Goal: Task Accomplishment & Management: Complete application form

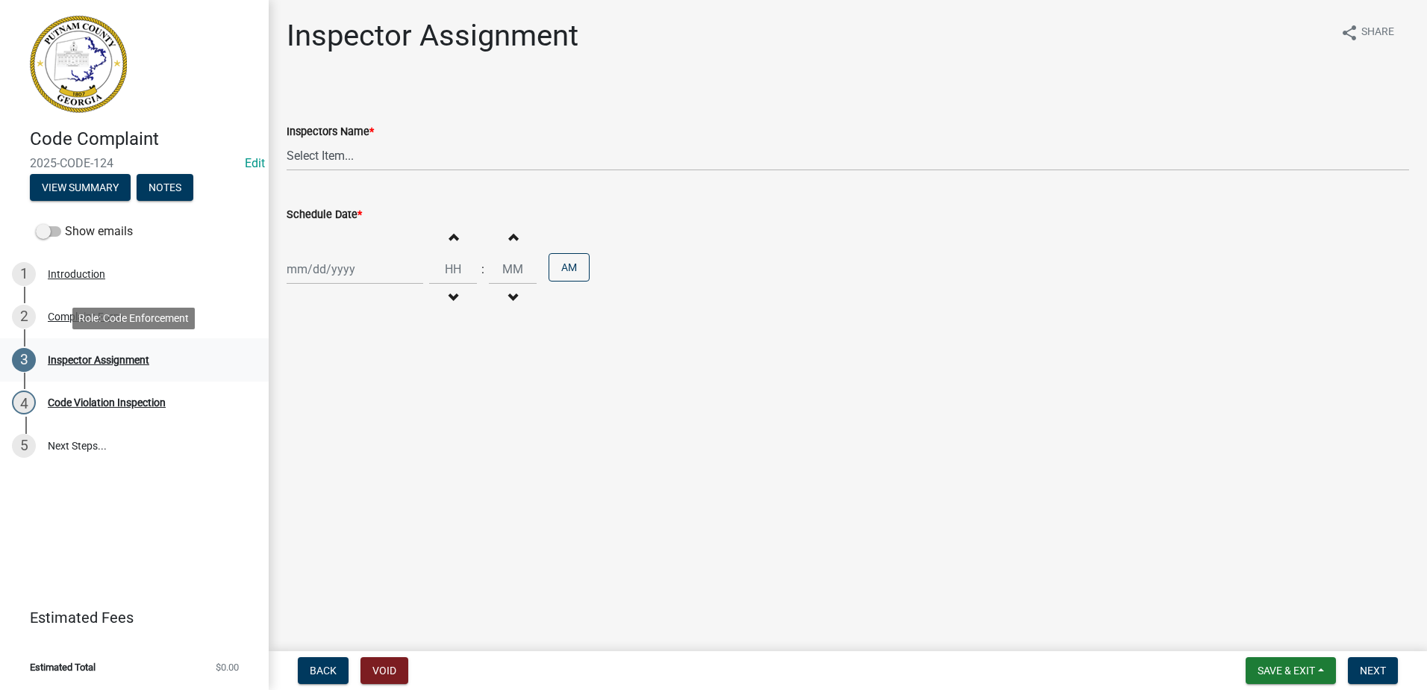
click at [82, 356] on div "Inspector Assignment" at bounding box center [98, 359] width 101 height 10
click at [83, 361] on div "Inspector Assignment" at bounding box center [98, 359] width 101 height 10
click at [113, 401] on div "Code Violation Inspection" at bounding box center [107, 402] width 118 height 10
click at [72, 269] on div "Introduction" at bounding box center [76, 274] width 57 height 10
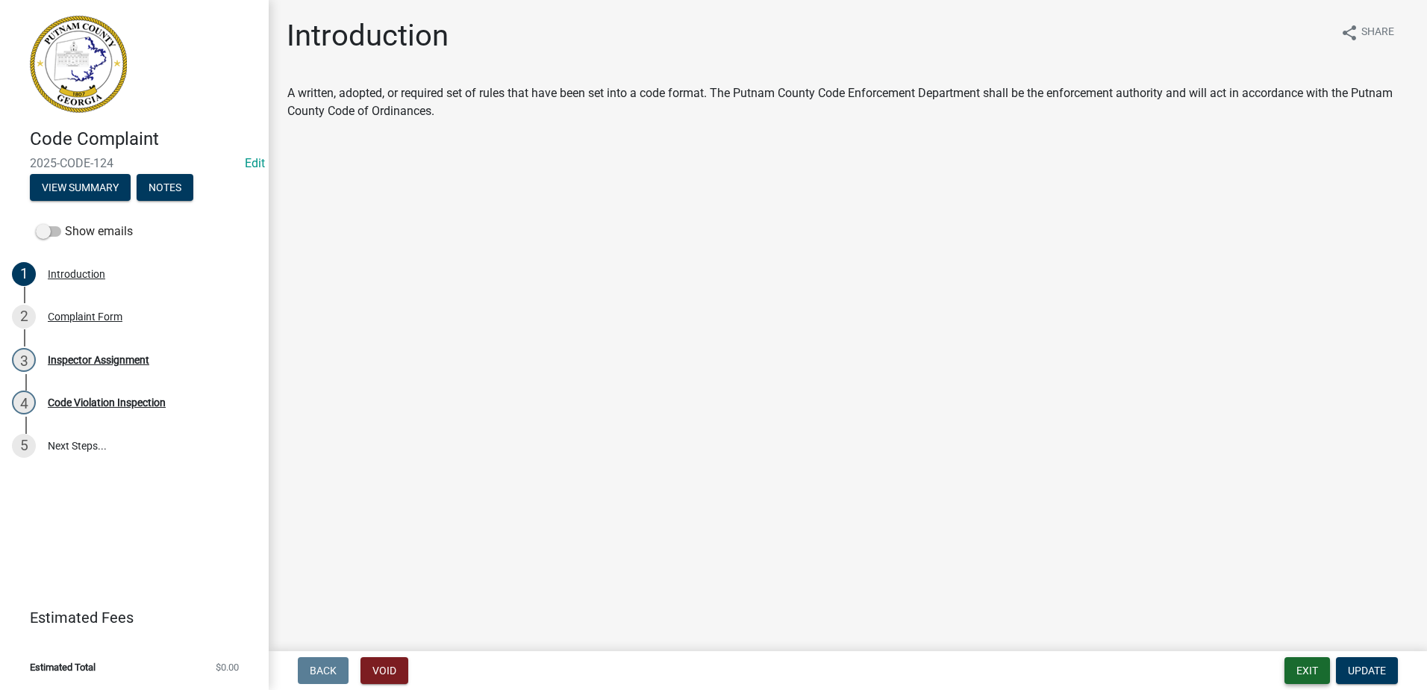
click at [1300, 670] on button "Exit" at bounding box center [1307, 670] width 46 height 27
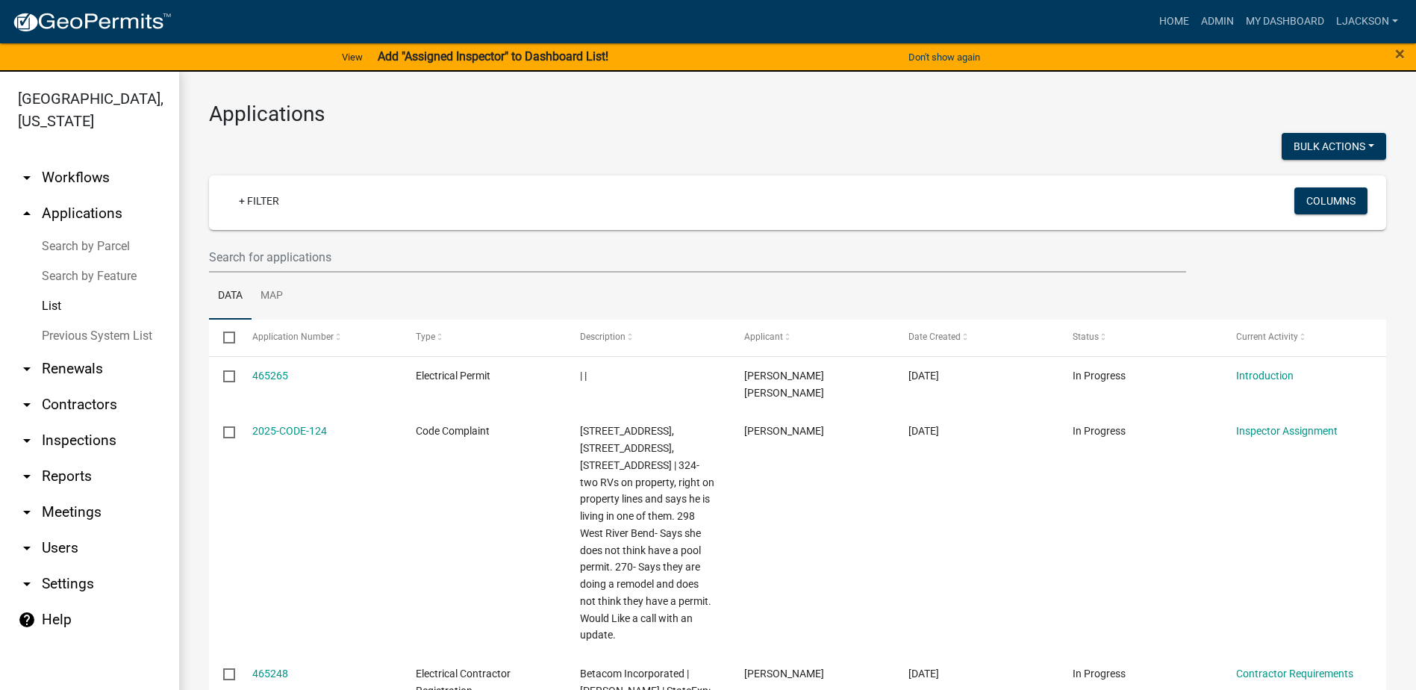
click at [72, 219] on link "arrow_drop_up Applications" at bounding box center [89, 214] width 179 height 36
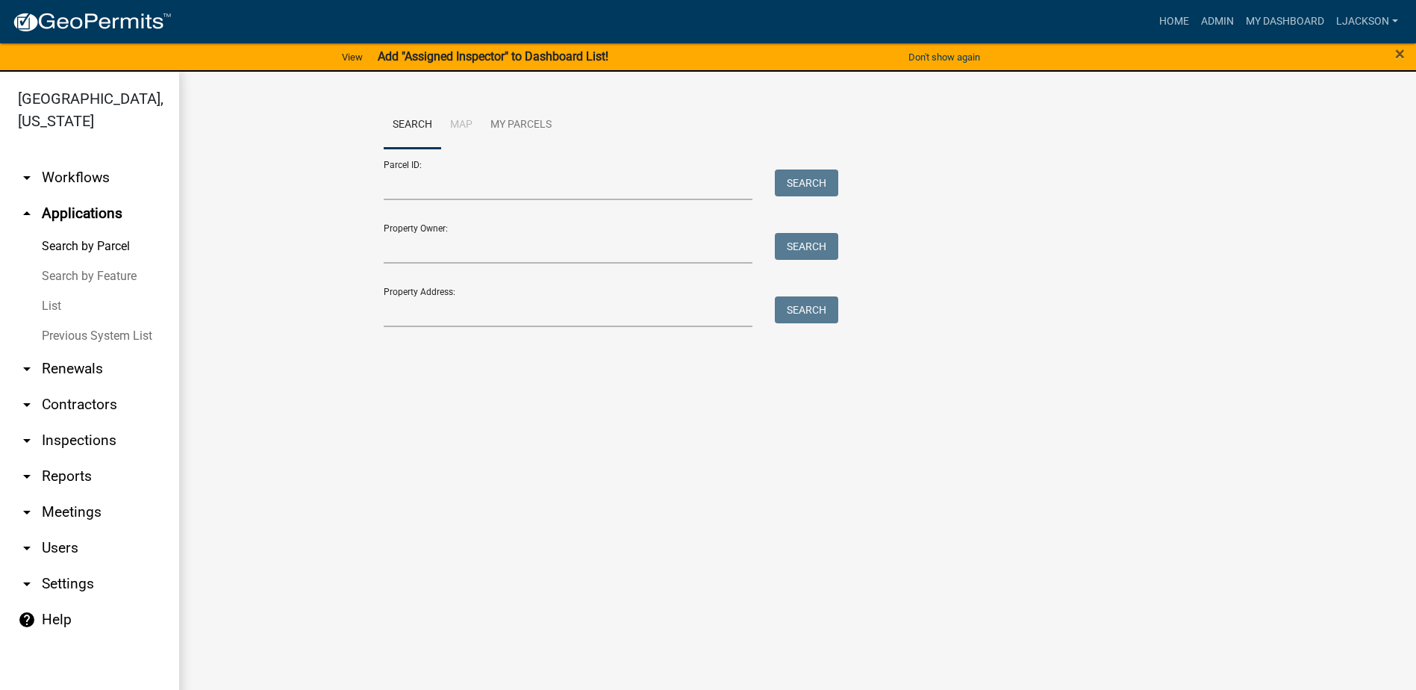
click at [64, 308] on link "List" at bounding box center [89, 306] width 179 height 30
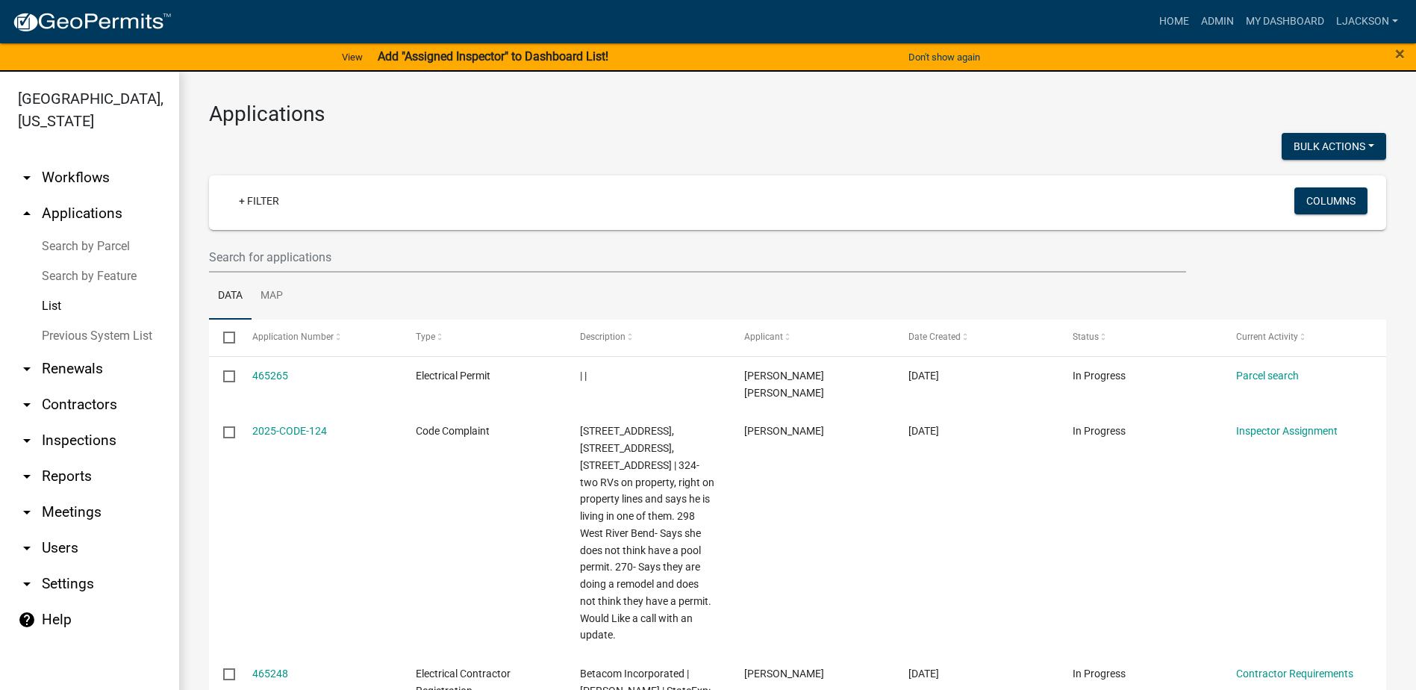
click at [87, 212] on link "arrow_drop_up Applications" at bounding box center [89, 214] width 179 height 36
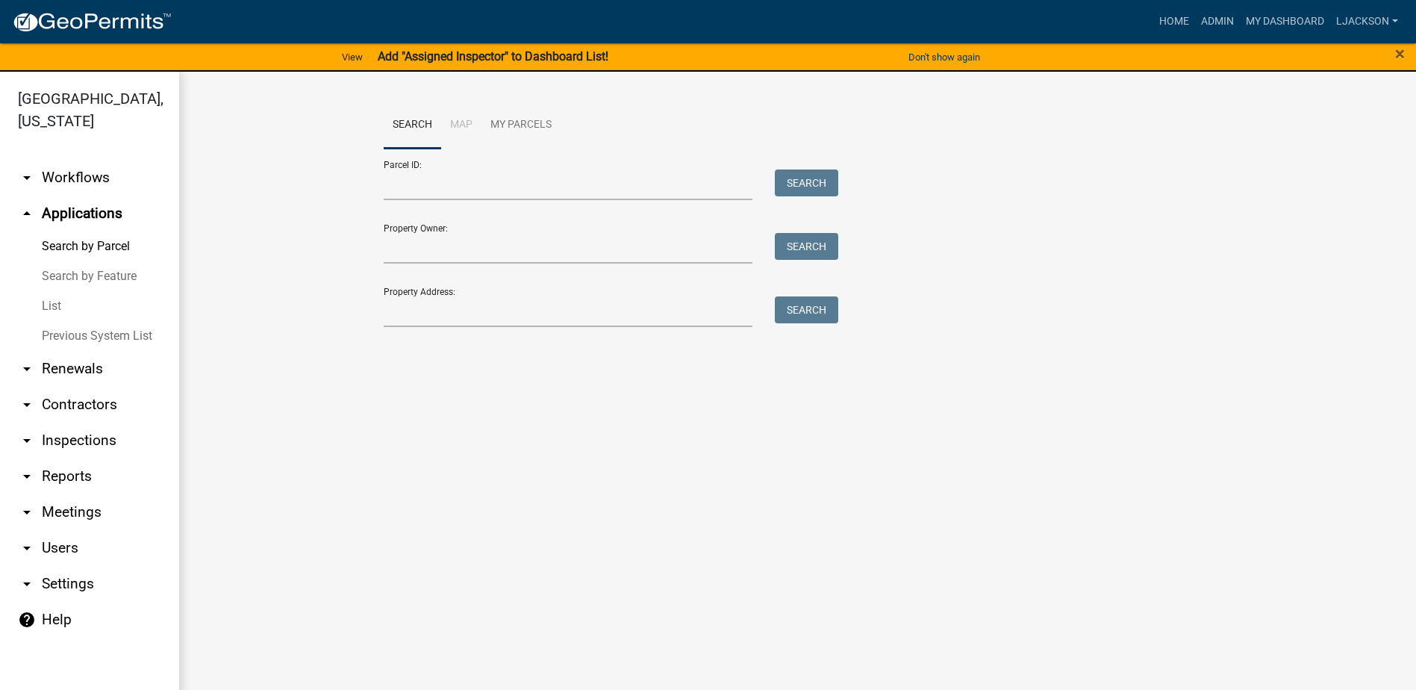
click at [51, 302] on link "List" at bounding box center [89, 306] width 179 height 30
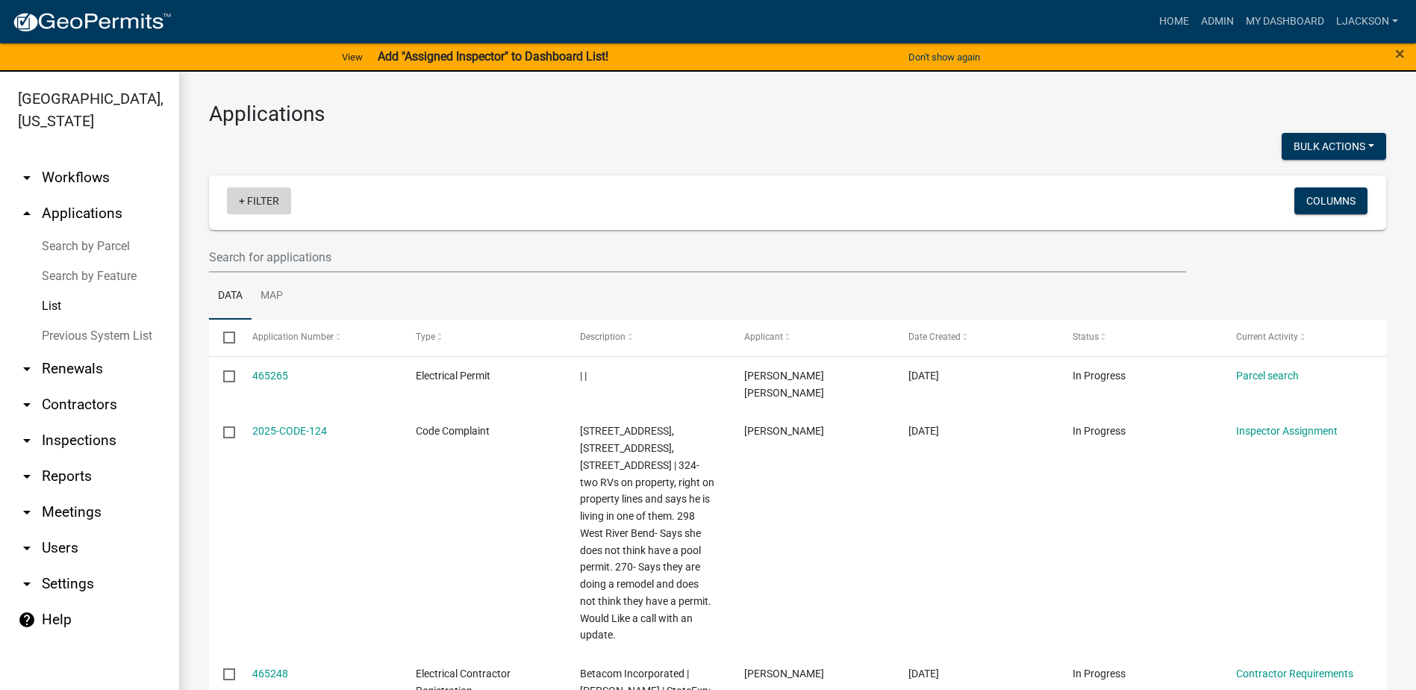
click at [263, 200] on link "+ Filter" at bounding box center [259, 200] width 64 height 27
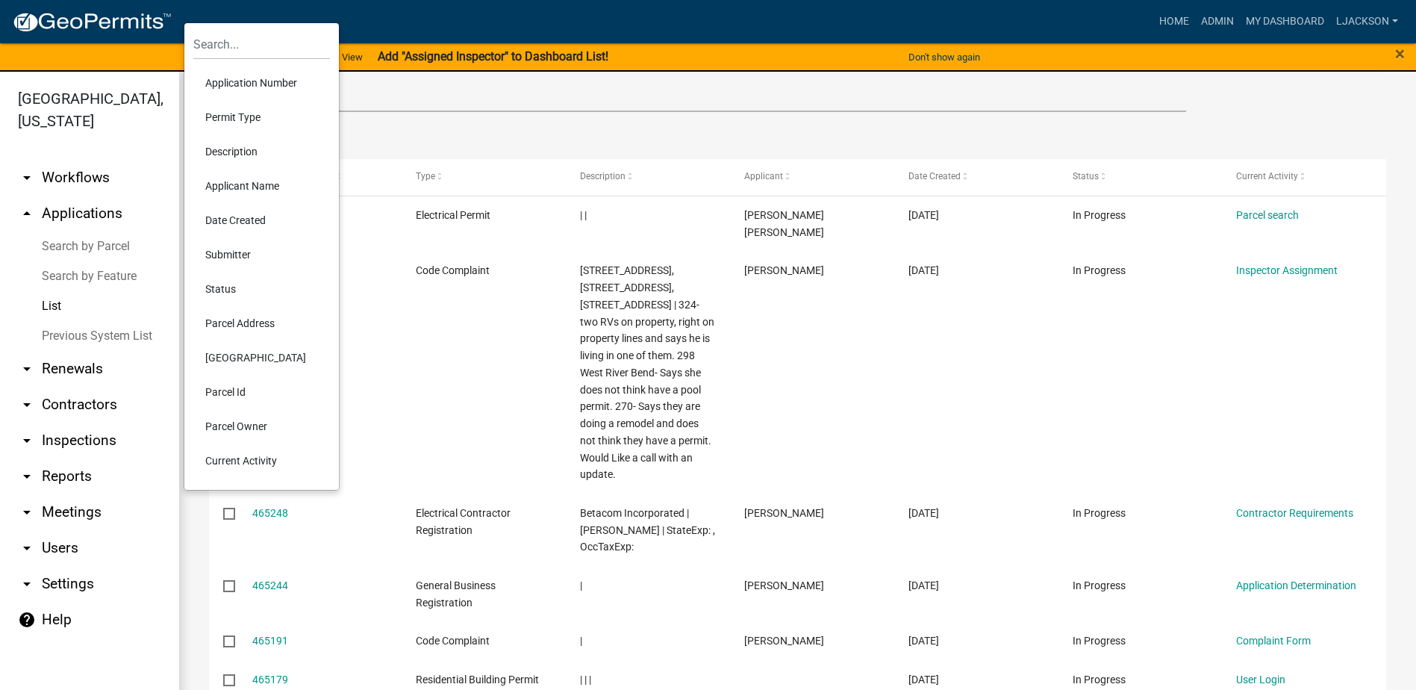
scroll to position [224, 0]
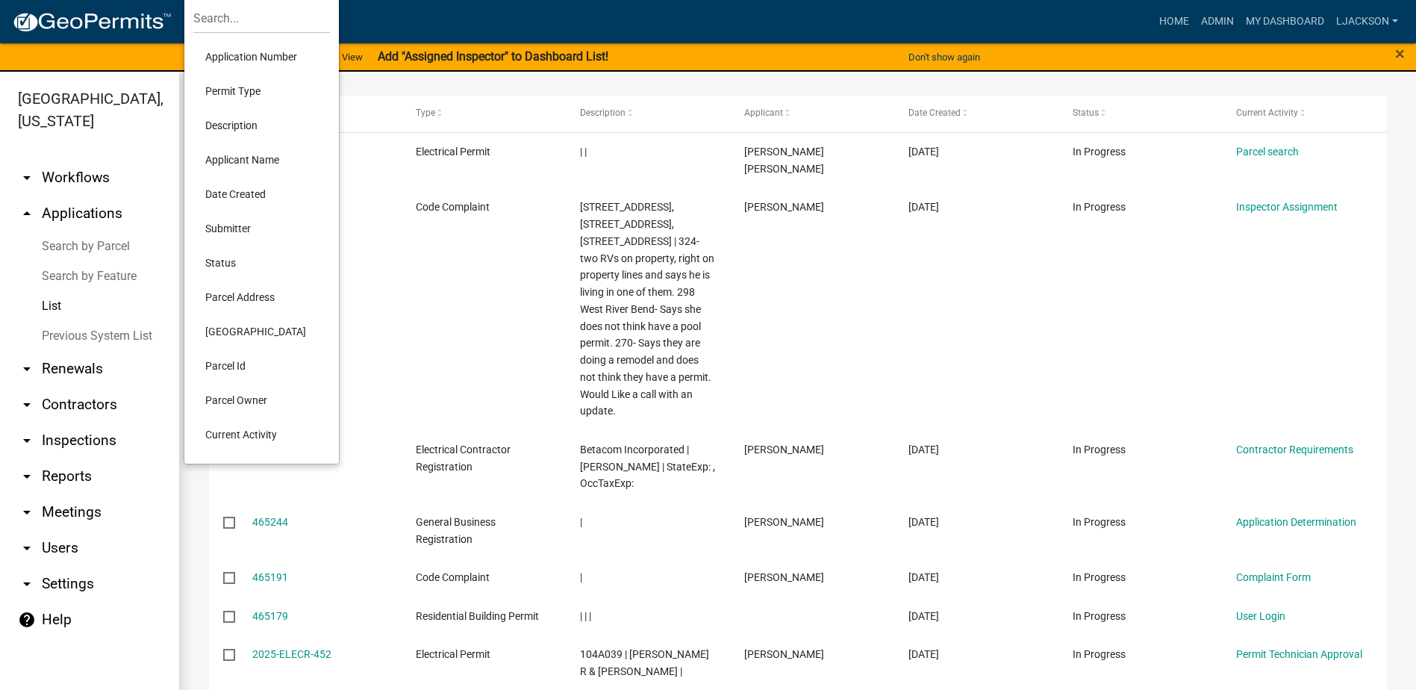
click at [249, 434] on li "Current Activity" at bounding box center [261, 434] width 137 height 34
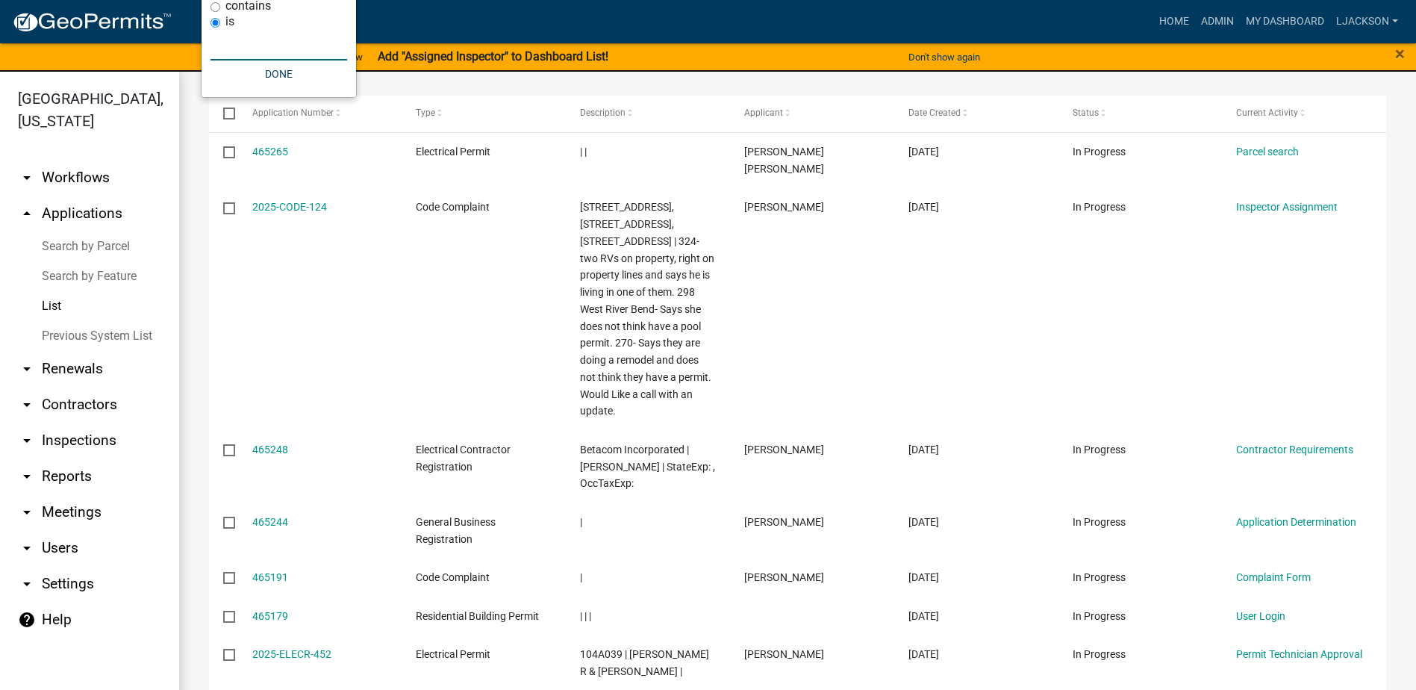
click at [257, 46] on input "text" at bounding box center [278, 45] width 137 height 31
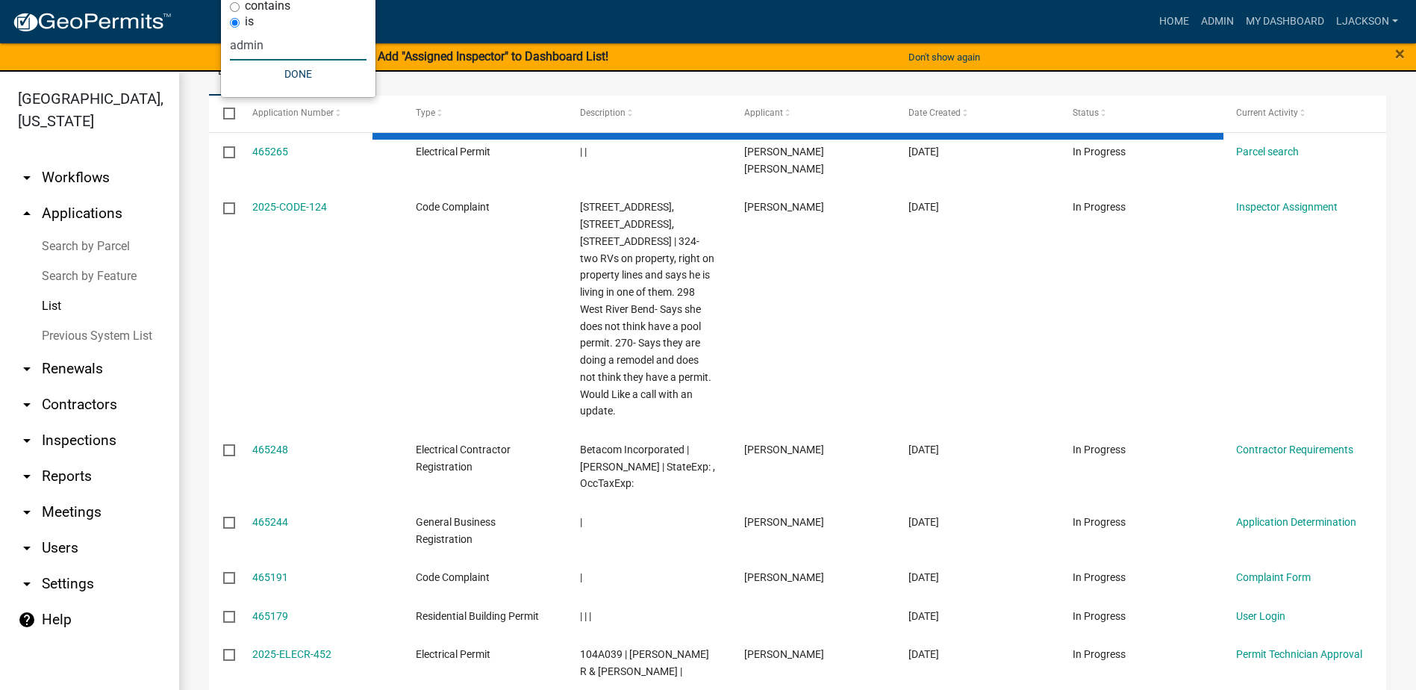
scroll to position [0, 0]
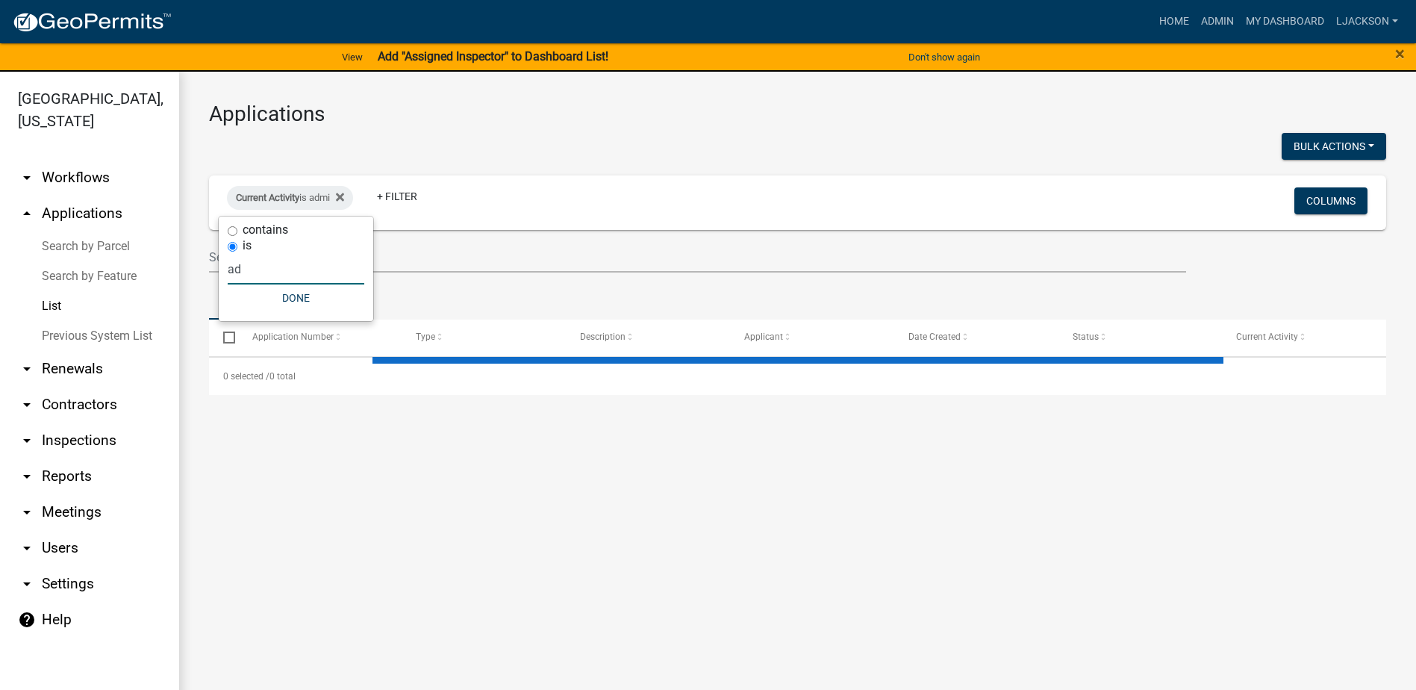
type input "a"
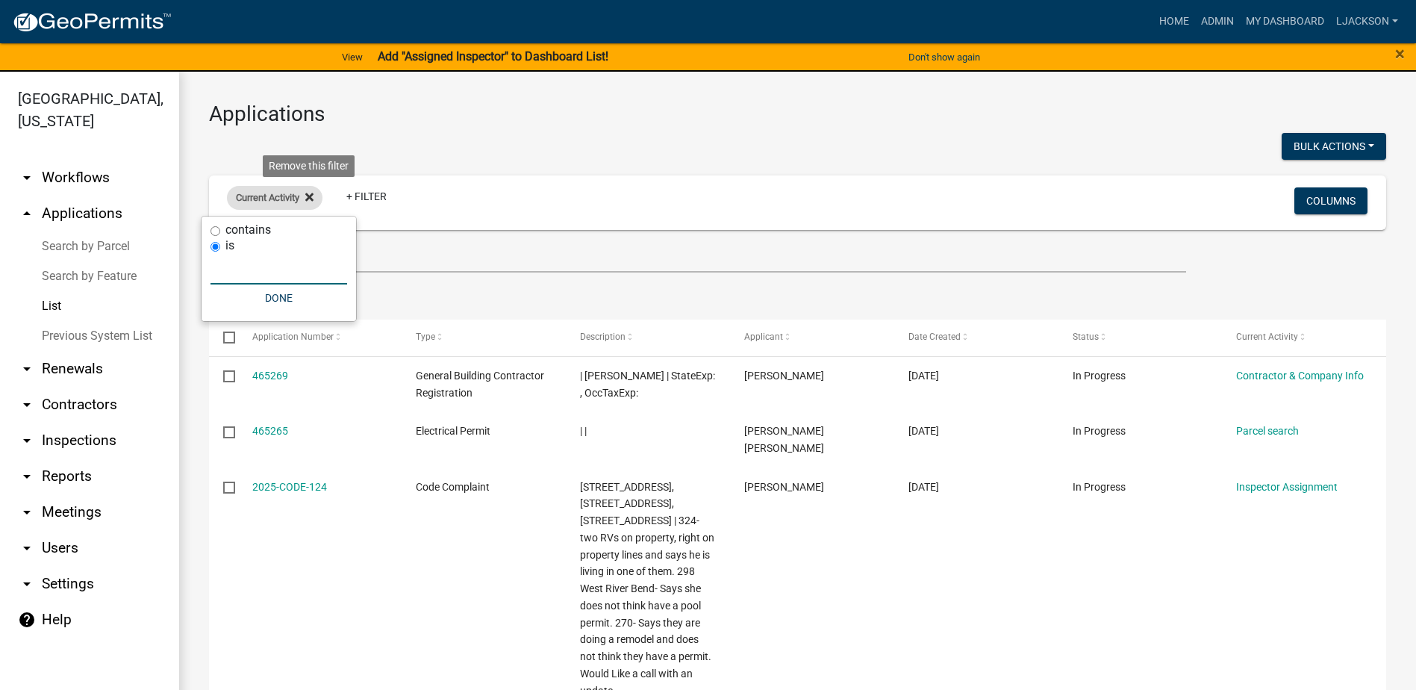
click at [306, 195] on fa-icon at bounding box center [306, 198] width 14 height 24
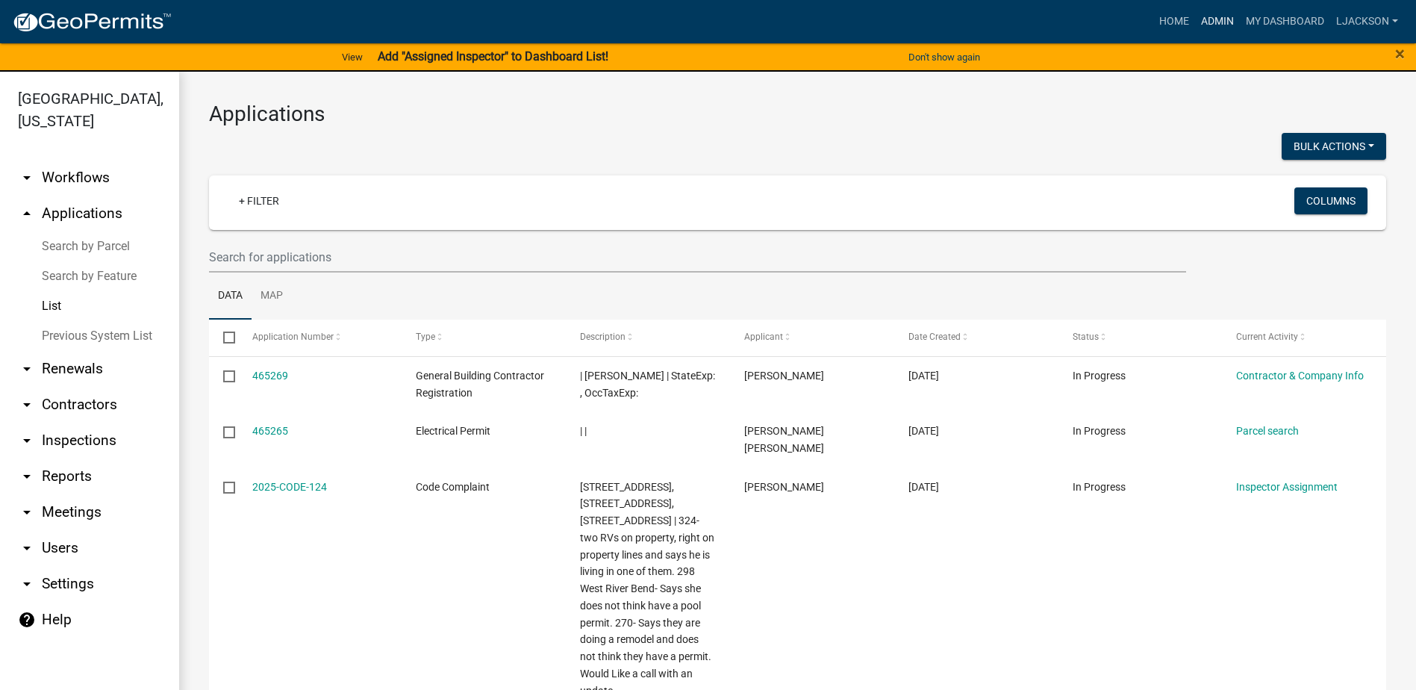
click at [1212, 22] on link "Admin" at bounding box center [1217, 21] width 45 height 28
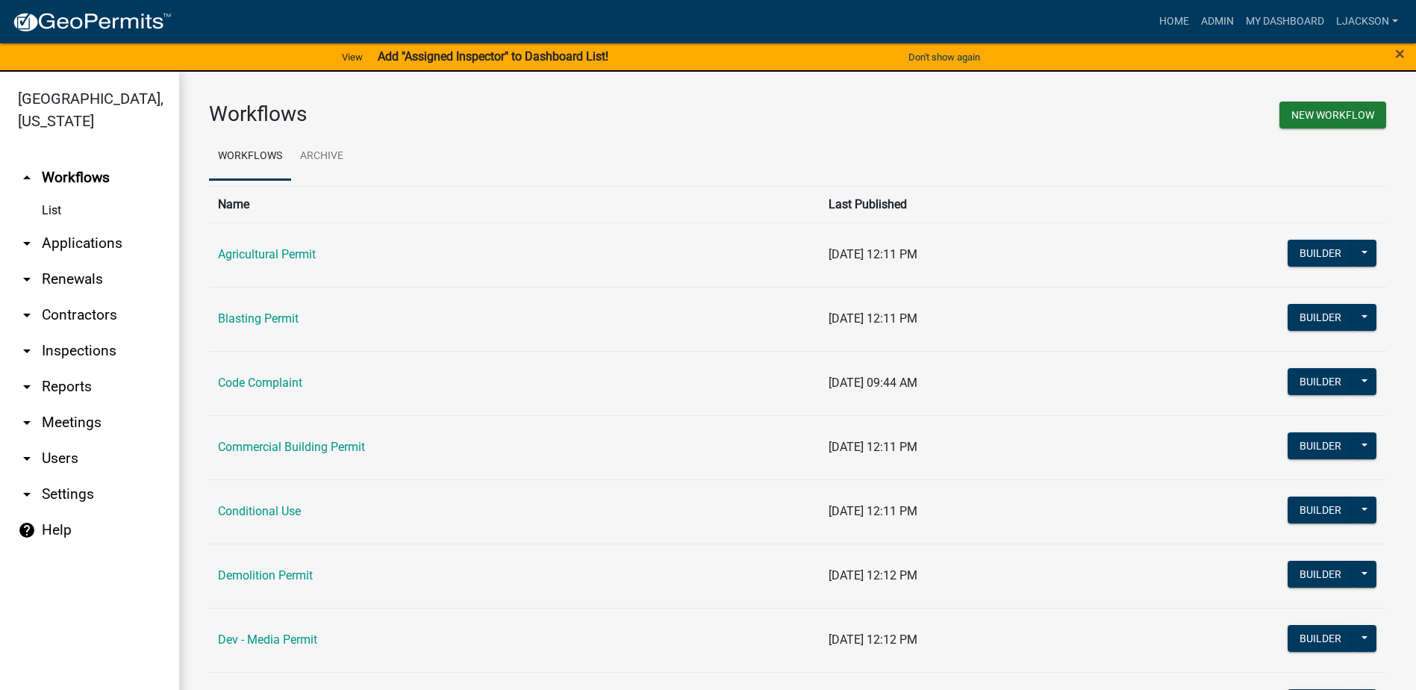
click at [69, 240] on link "arrow_drop_down Applications" at bounding box center [89, 243] width 179 height 36
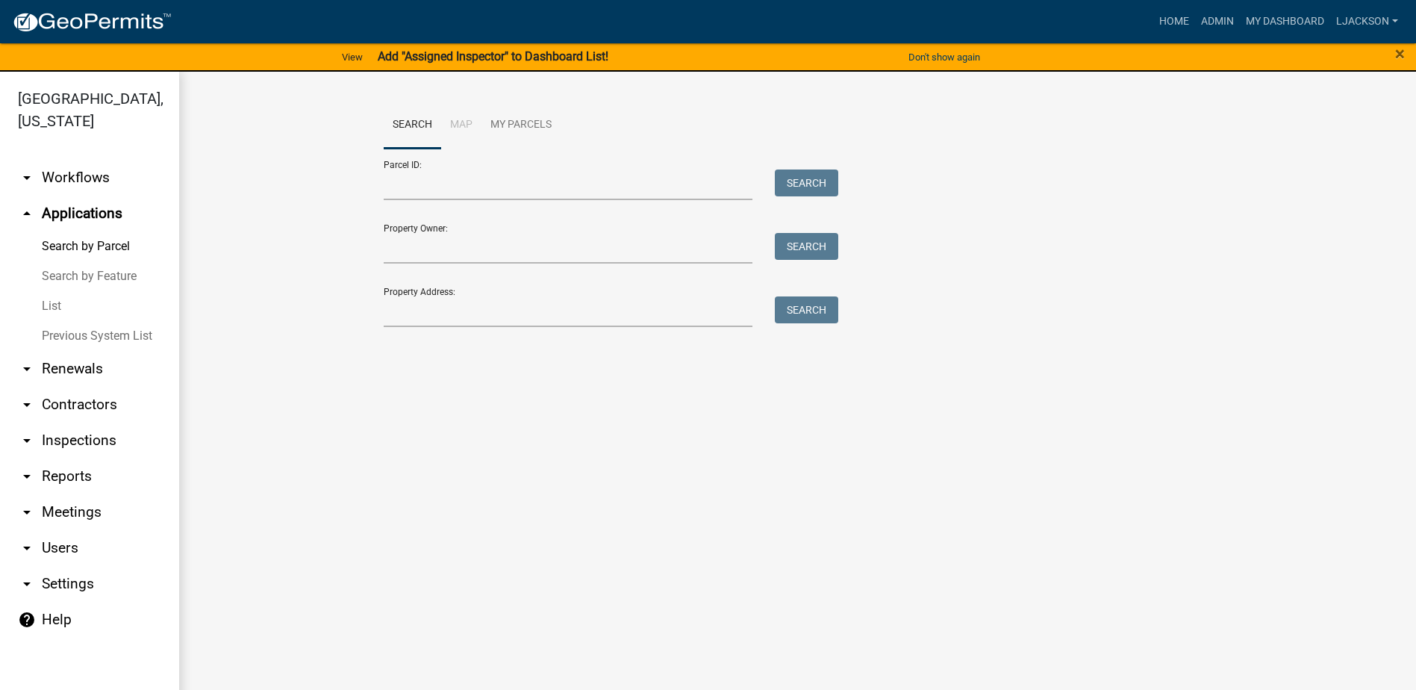
click at [47, 304] on link "List" at bounding box center [89, 306] width 179 height 30
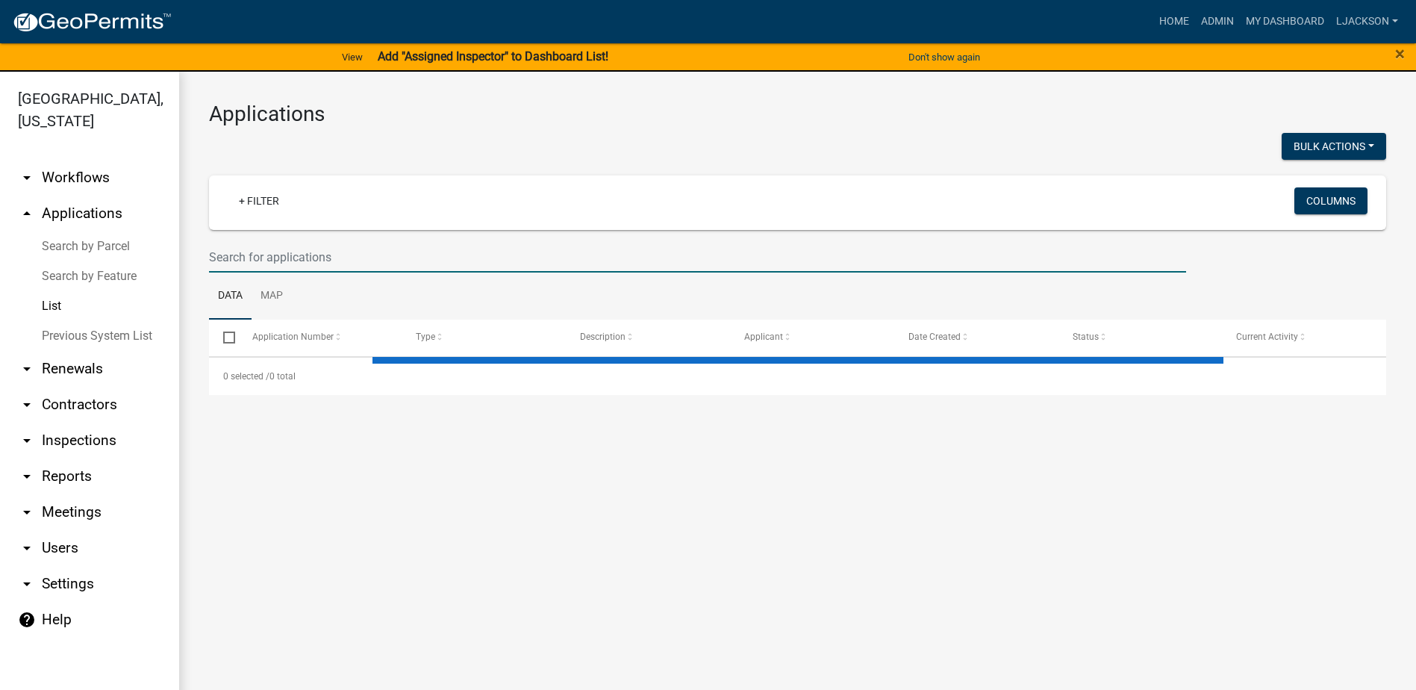
click at [288, 255] on input "text" at bounding box center [697, 257] width 977 height 31
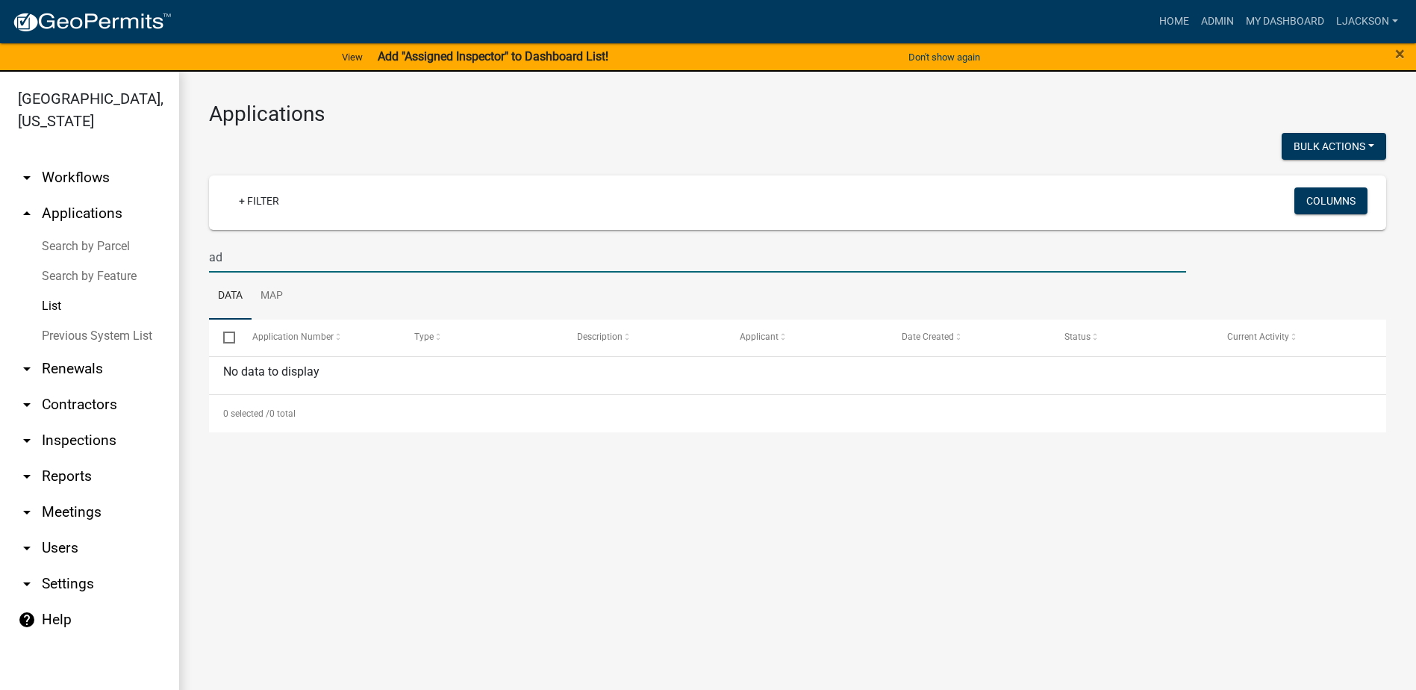
type input "a"
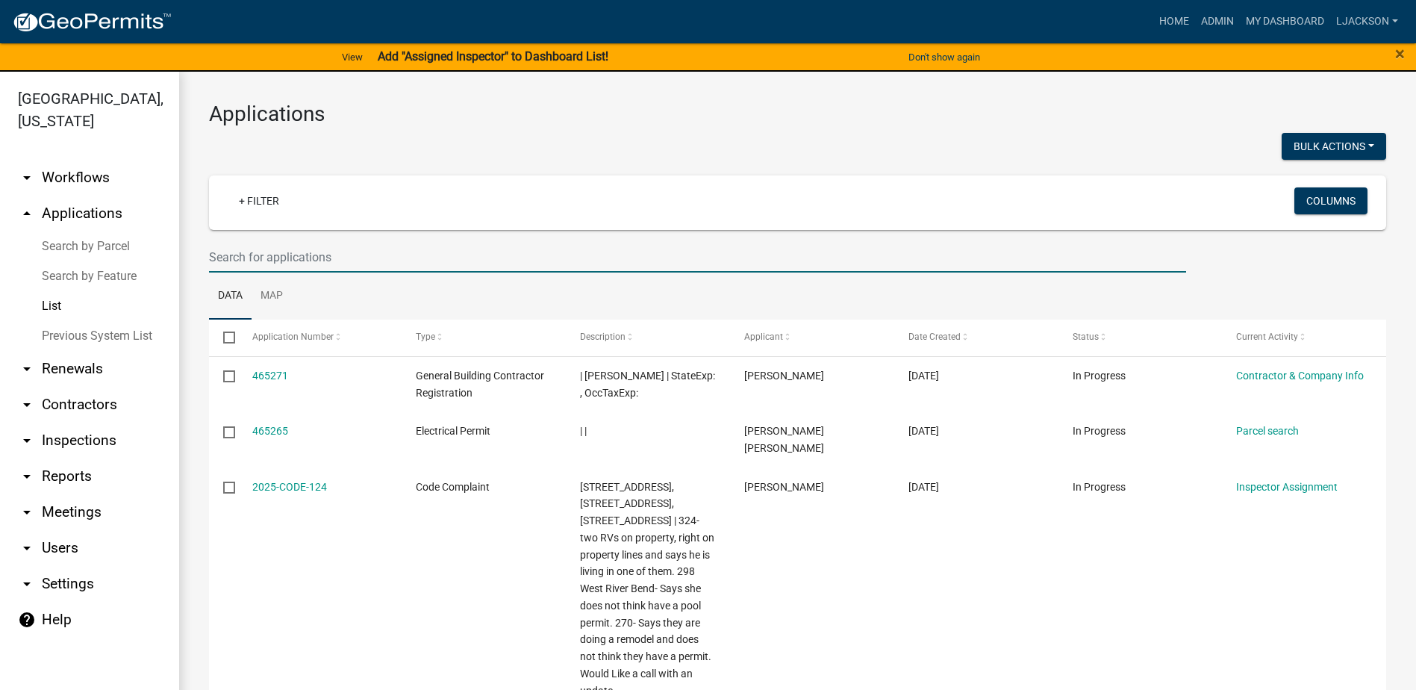
click at [365, 255] on input "text" at bounding box center [697, 257] width 977 height 31
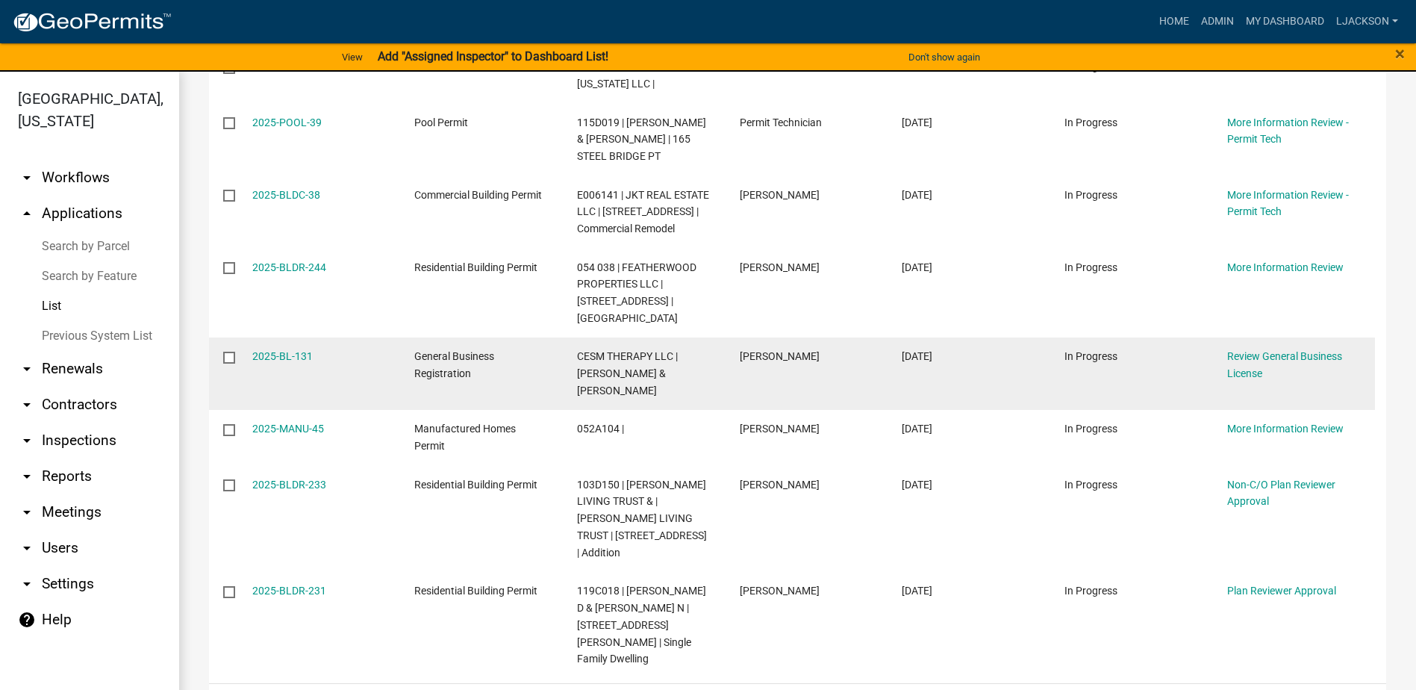
scroll to position [448, 0]
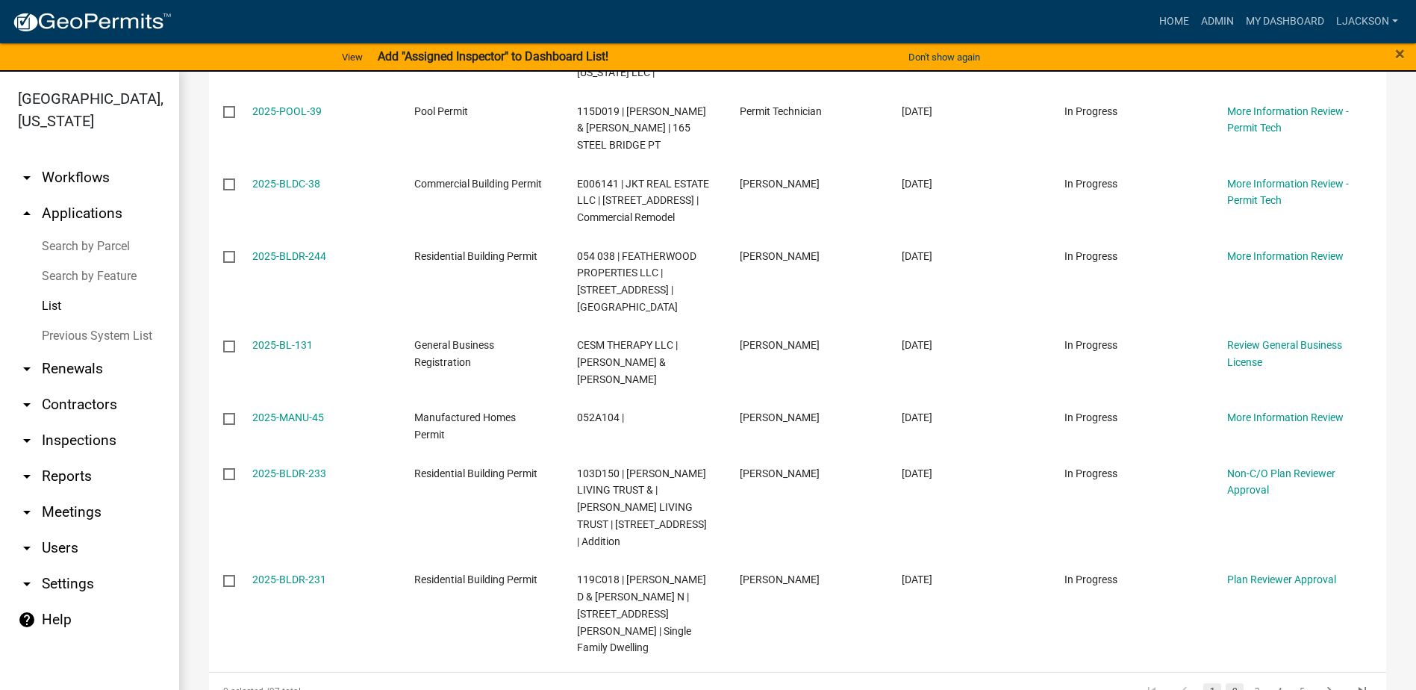
type input "review"
click at [1225, 683] on link "2" at bounding box center [1234, 691] width 18 height 16
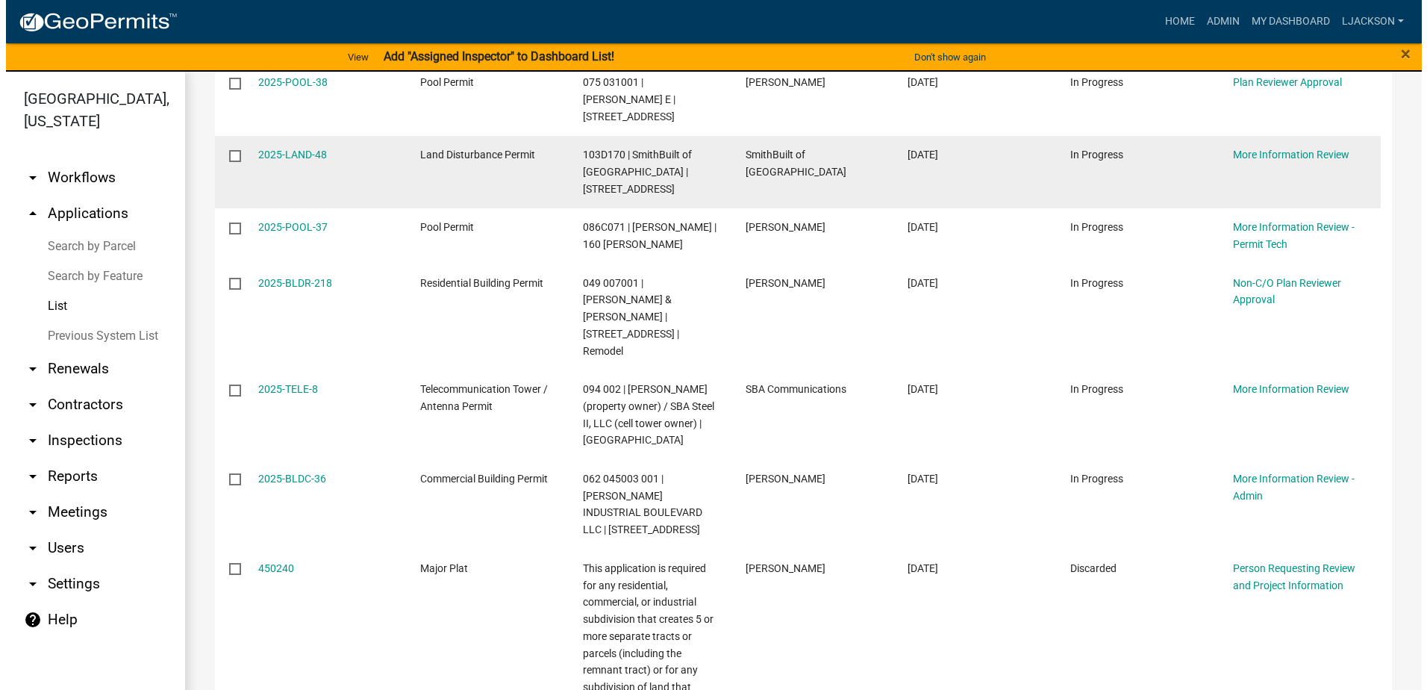
scroll to position [597, 0]
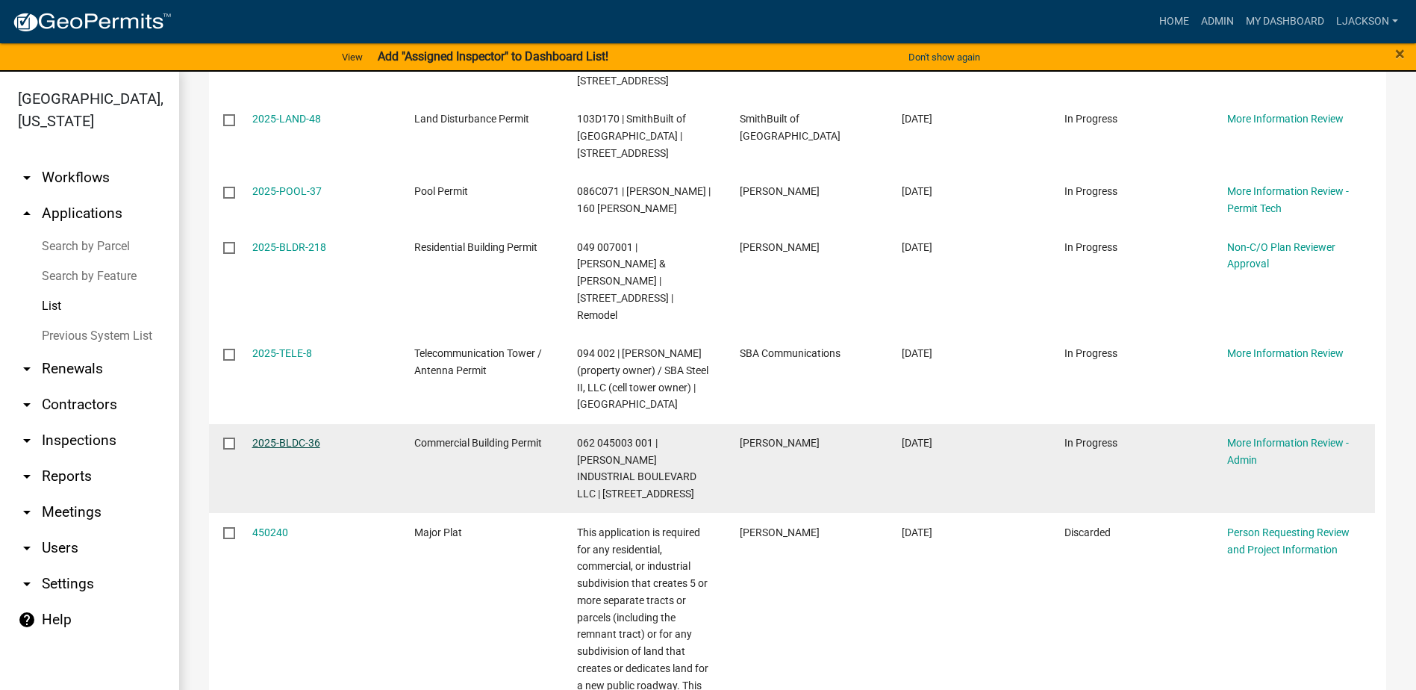
click at [284, 437] on link "2025-BLDC-36" at bounding box center [286, 443] width 68 height 12
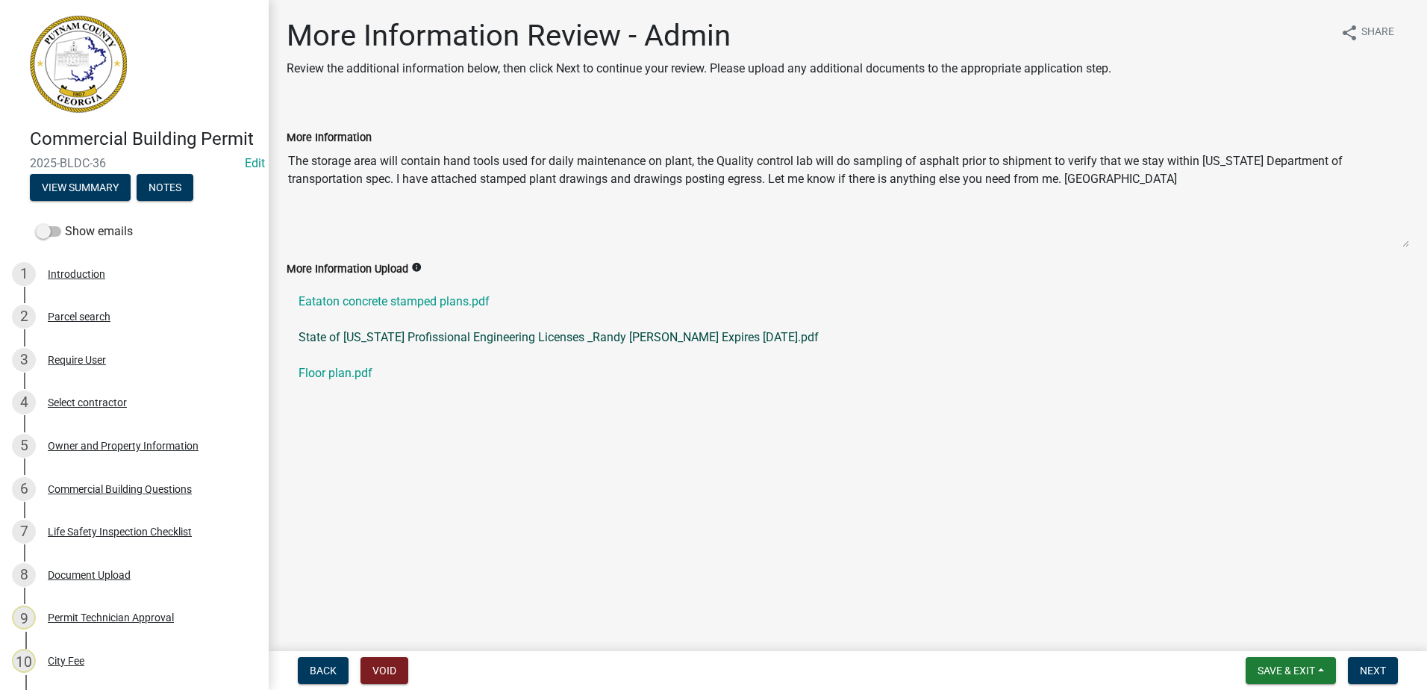
click at [419, 337] on link "State of [US_STATE] Profissional Engineering Licenses _Randy [PERSON_NAME] Expi…" at bounding box center [848, 337] width 1122 height 36
click at [345, 372] on link "Floor plan.pdf" at bounding box center [848, 373] width 1122 height 36
click at [344, 299] on link "Eataton concrete stamped plans.pdf" at bounding box center [848, 302] width 1122 height 36
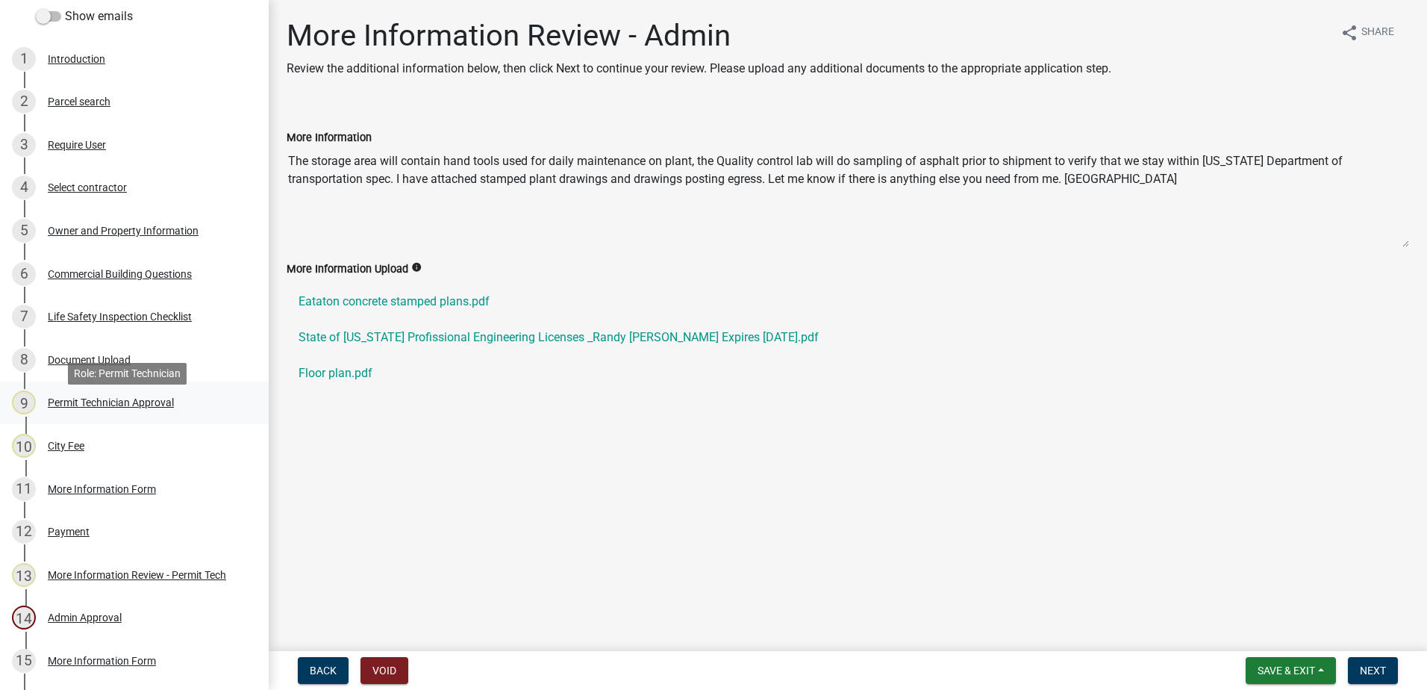
scroll to position [224, 0]
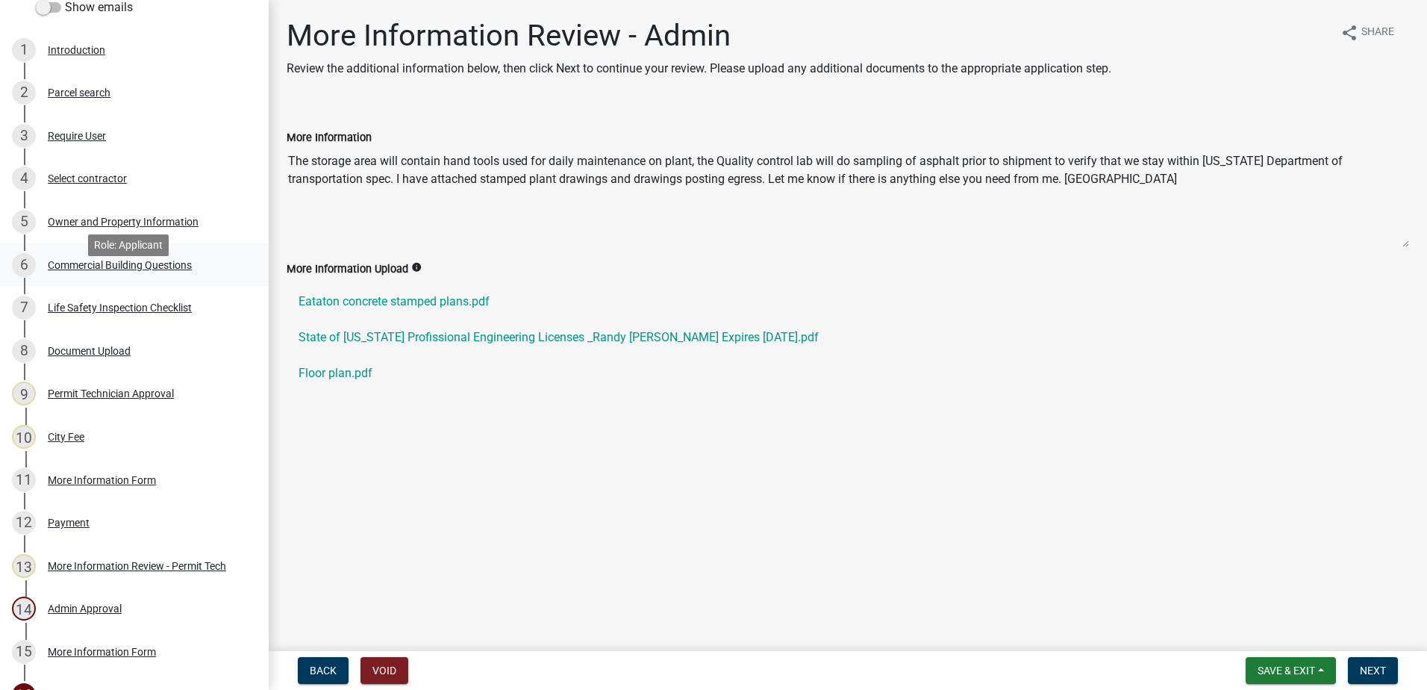
click at [93, 270] on div "Commercial Building Questions" at bounding box center [120, 265] width 144 height 10
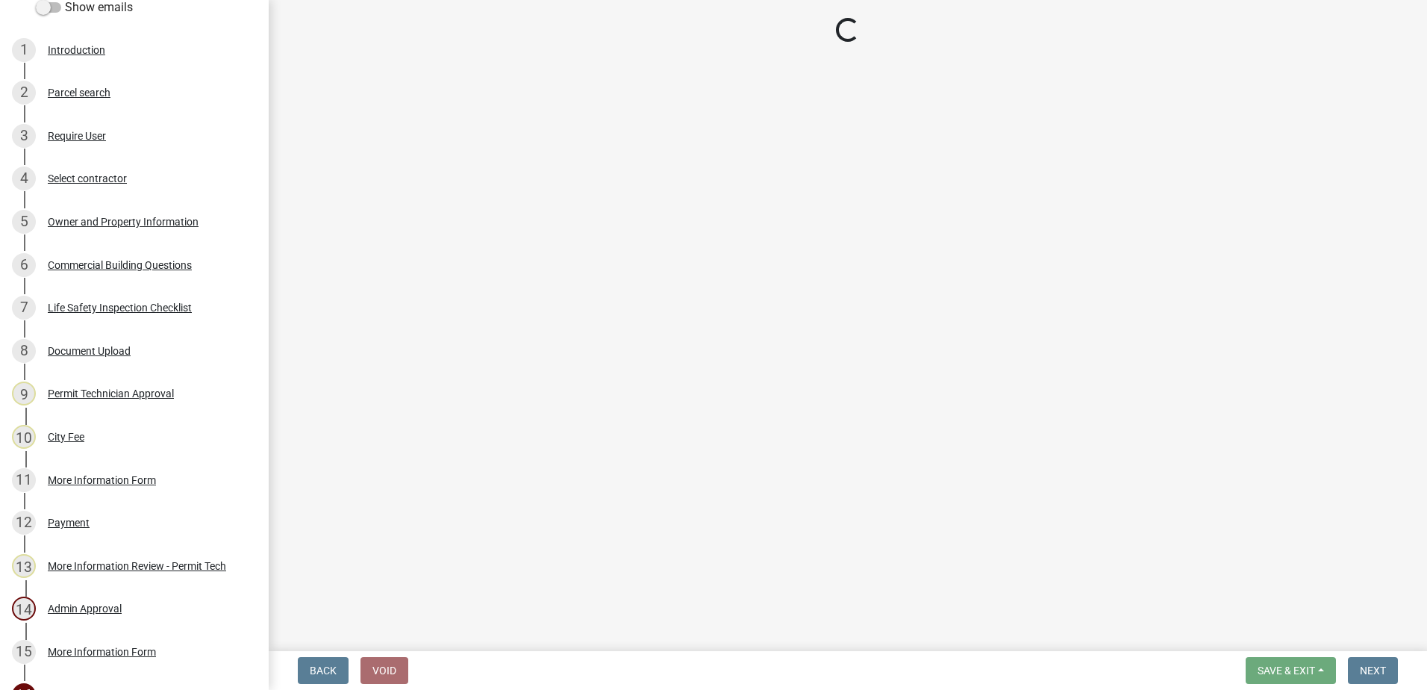
select select "a77a6733-e897-44dc-ac0d-7f7bc83c0f80"
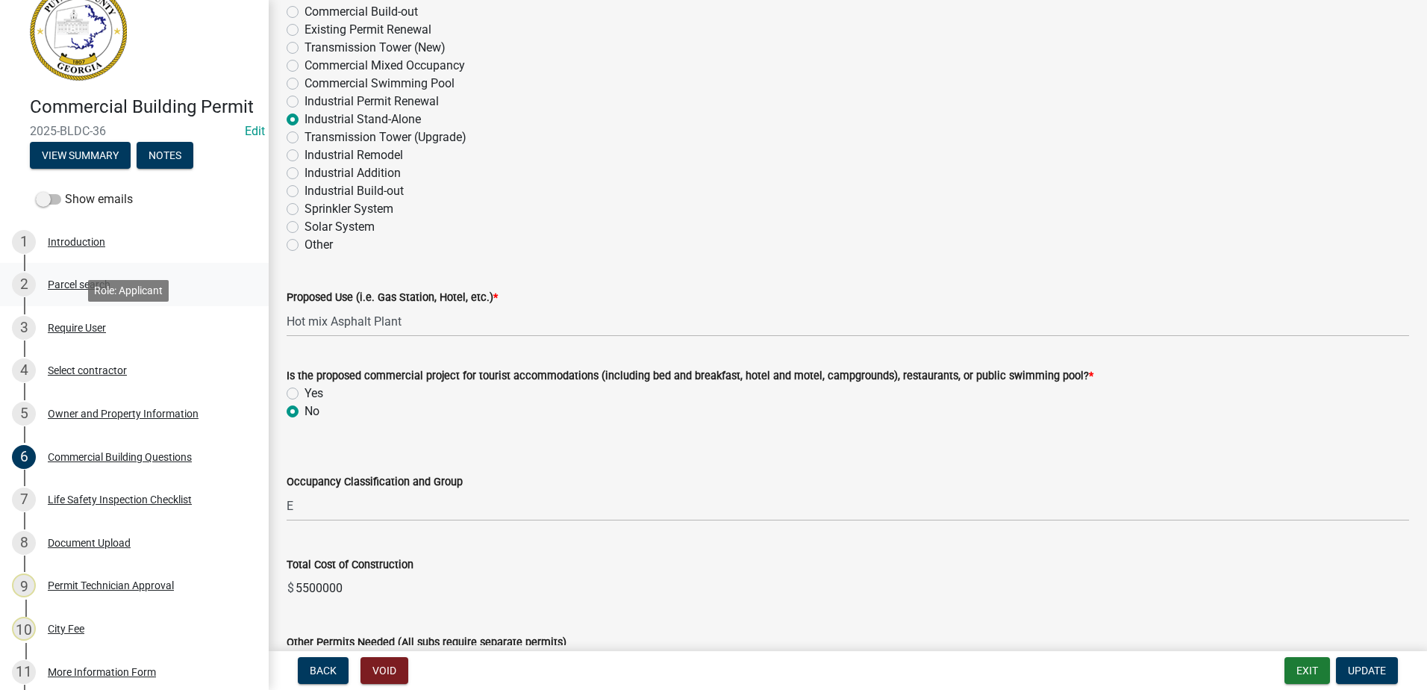
scroll to position [6, 0]
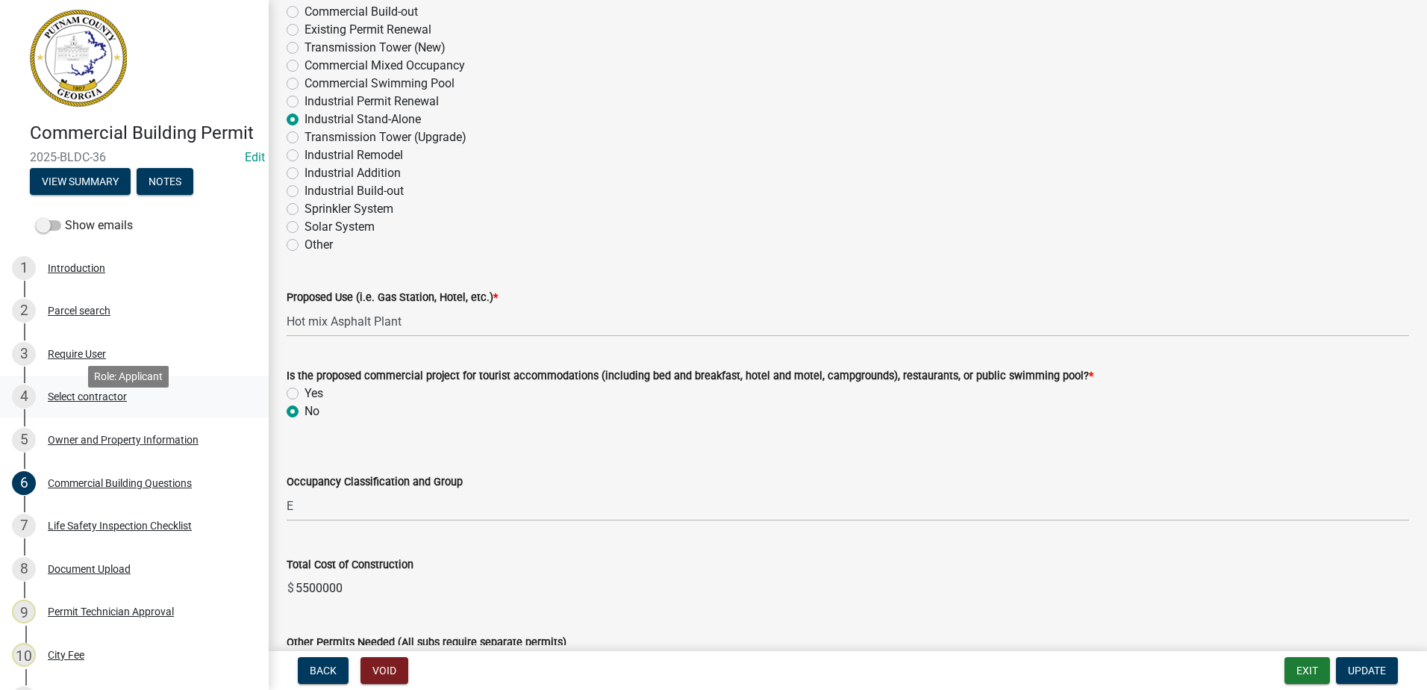
click at [91, 402] on div "Select contractor" at bounding box center [87, 396] width 79 height 10
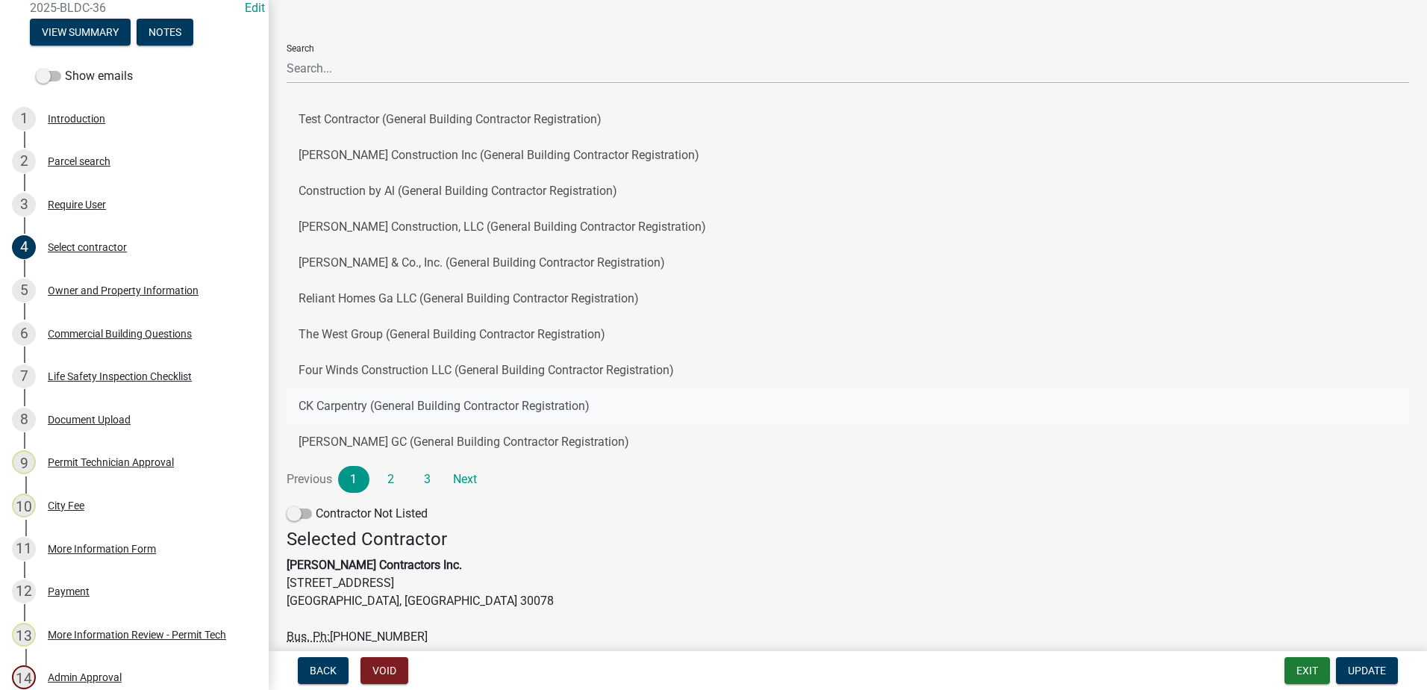
scroll to position [176, 0]
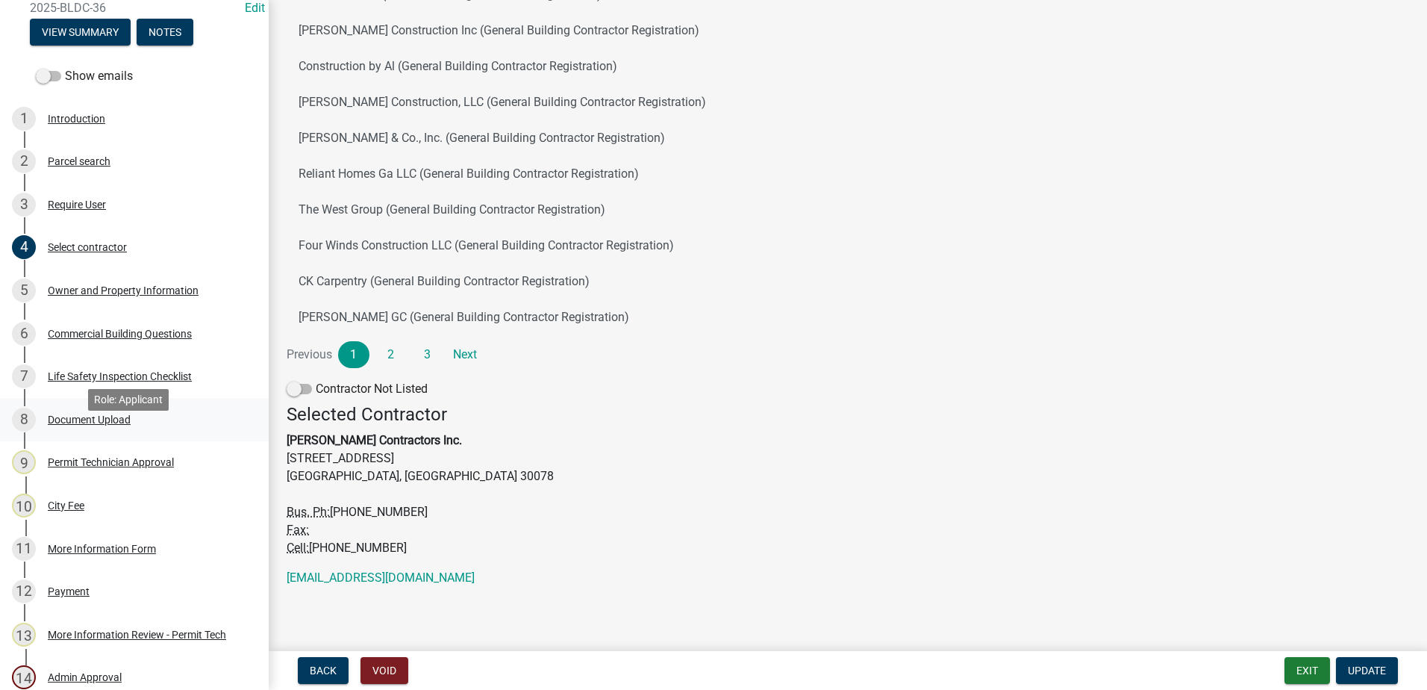
click at [73, 425] on div "Document Upload" at bounding box center [89, 419] width 83 height 10
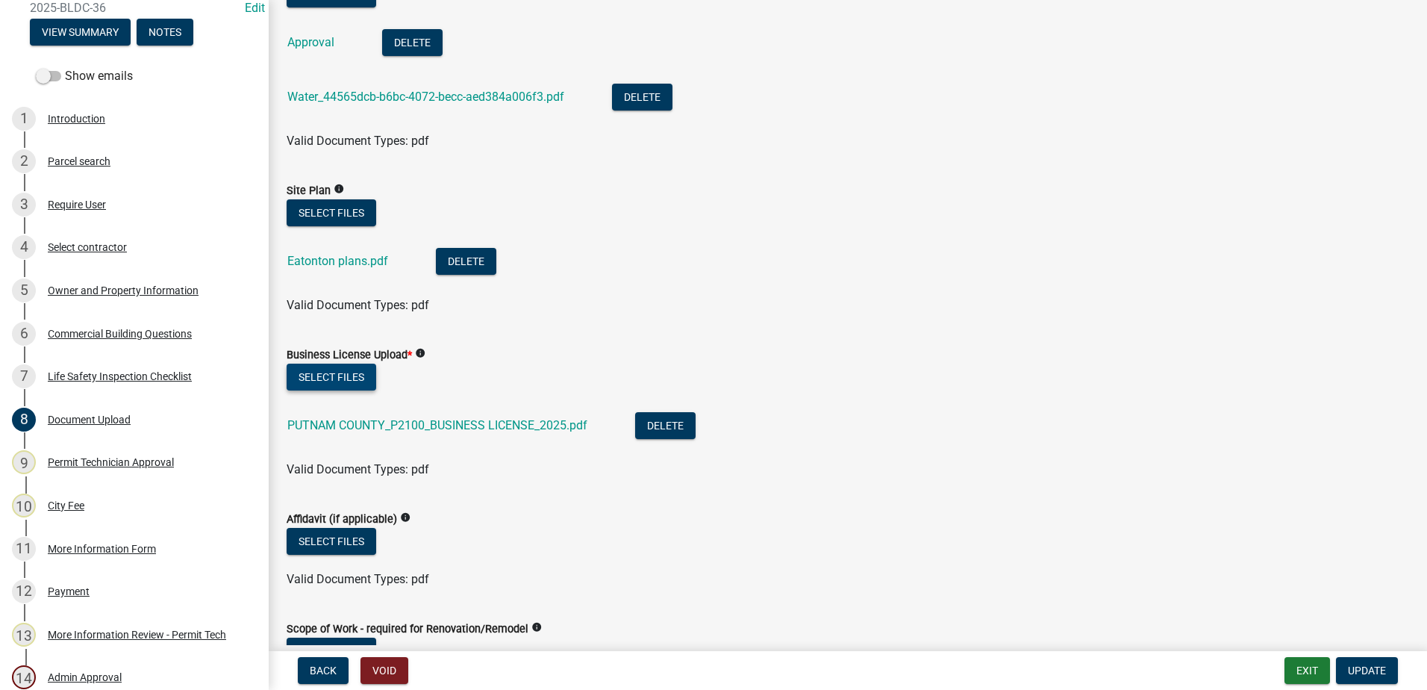
scroll to position [896, 0]
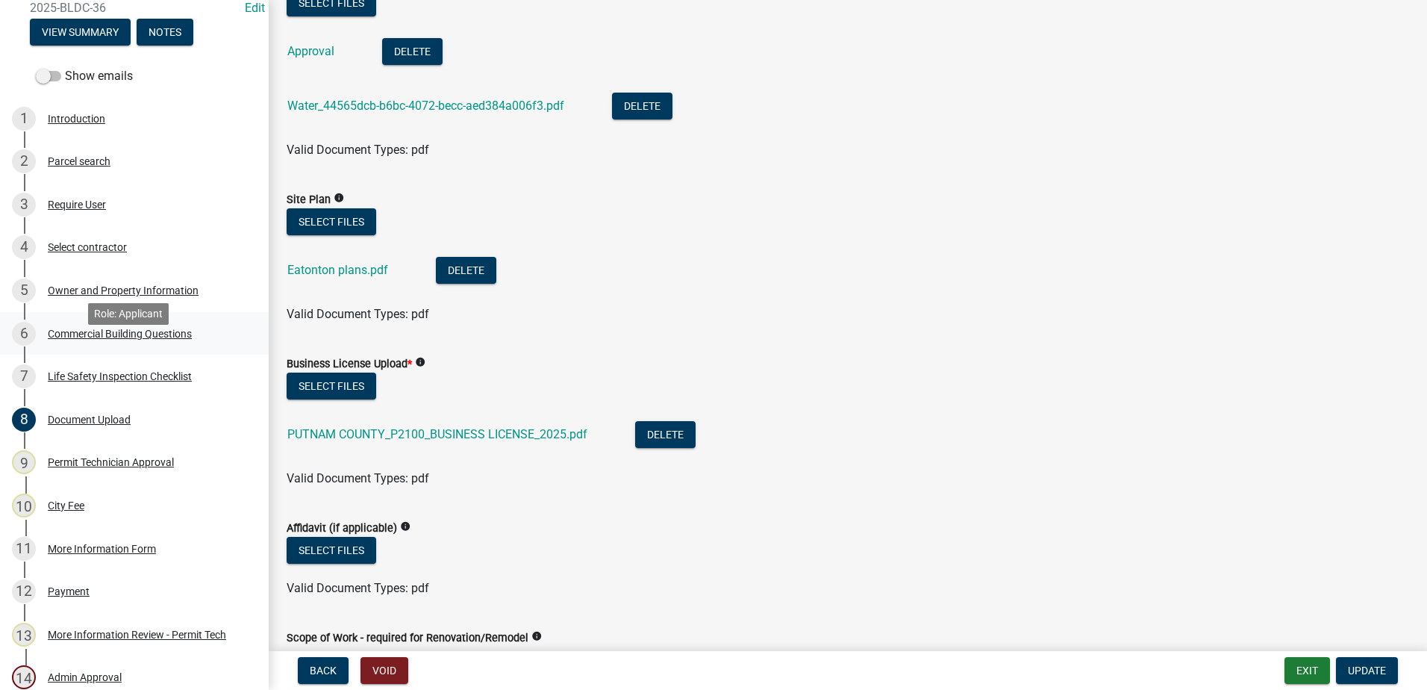
click at [123, 346] on div "6 Commercial Building Questions" at bounding box center [128, 334] width 233 height 24
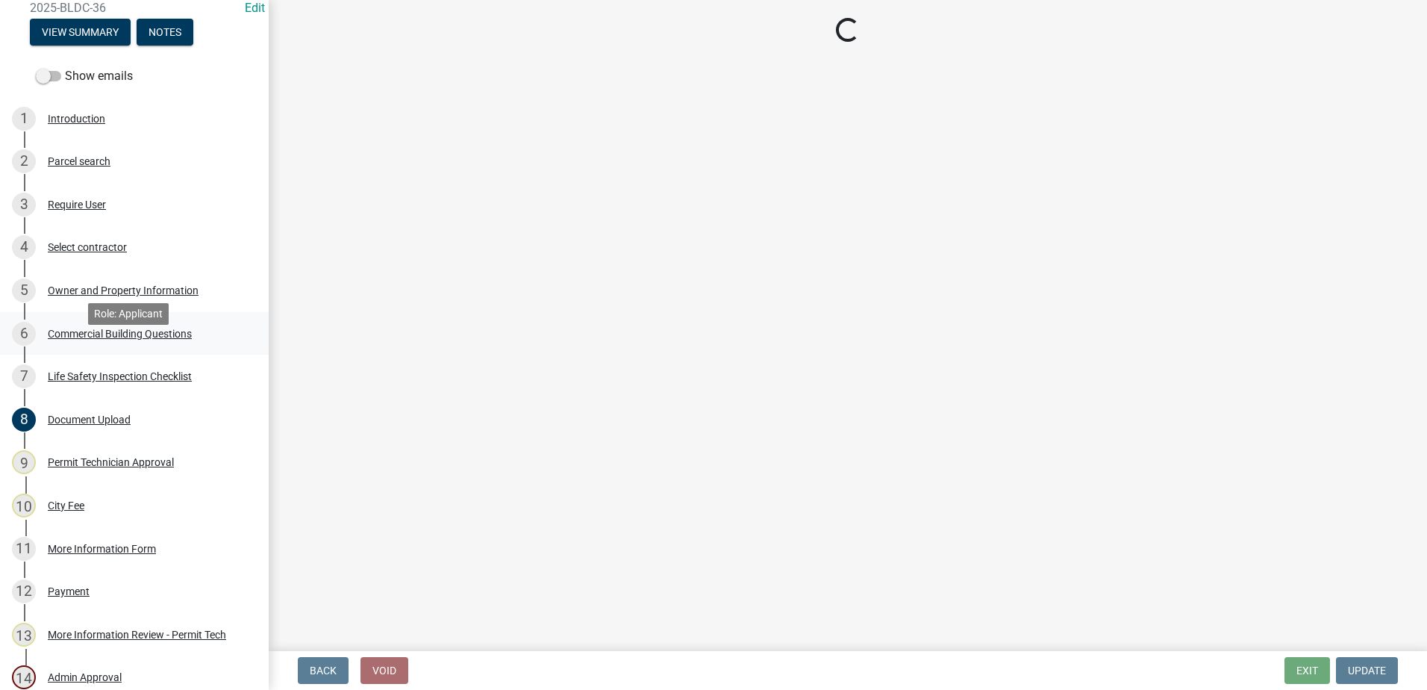
scroll to position [0, 0]
select select "a77a6733-e897-44dc-ac0d-7f7bc83c0f80"
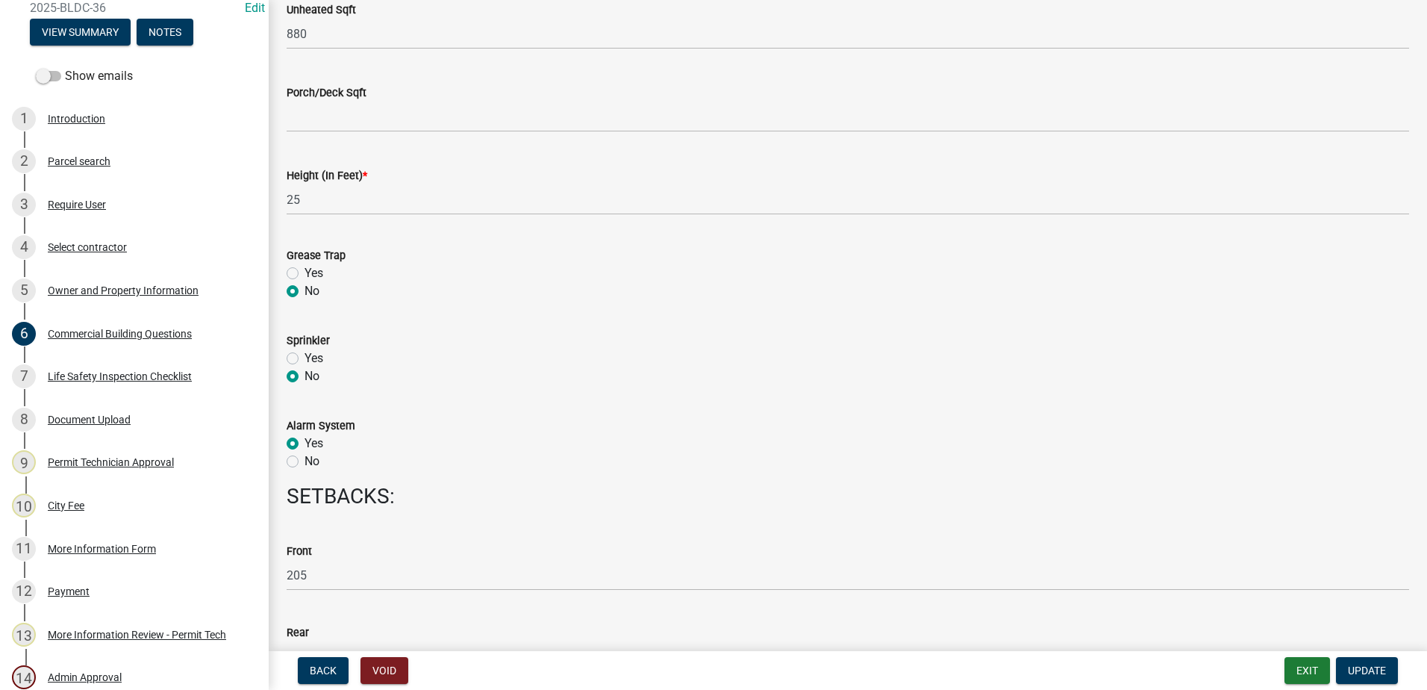
scroll to position [1493, 0]
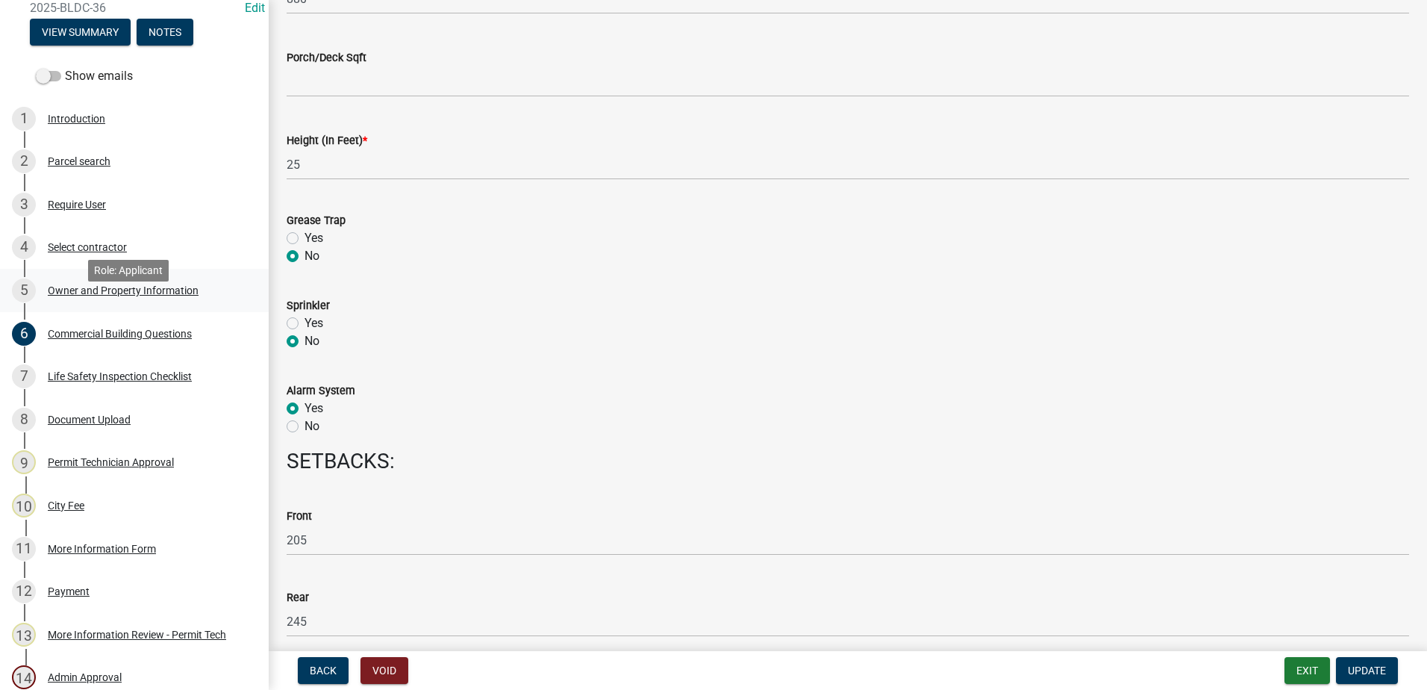
click at [93, 296] on div "Owner and Property Information" at bounding box center [123, 290] width 151 height 10
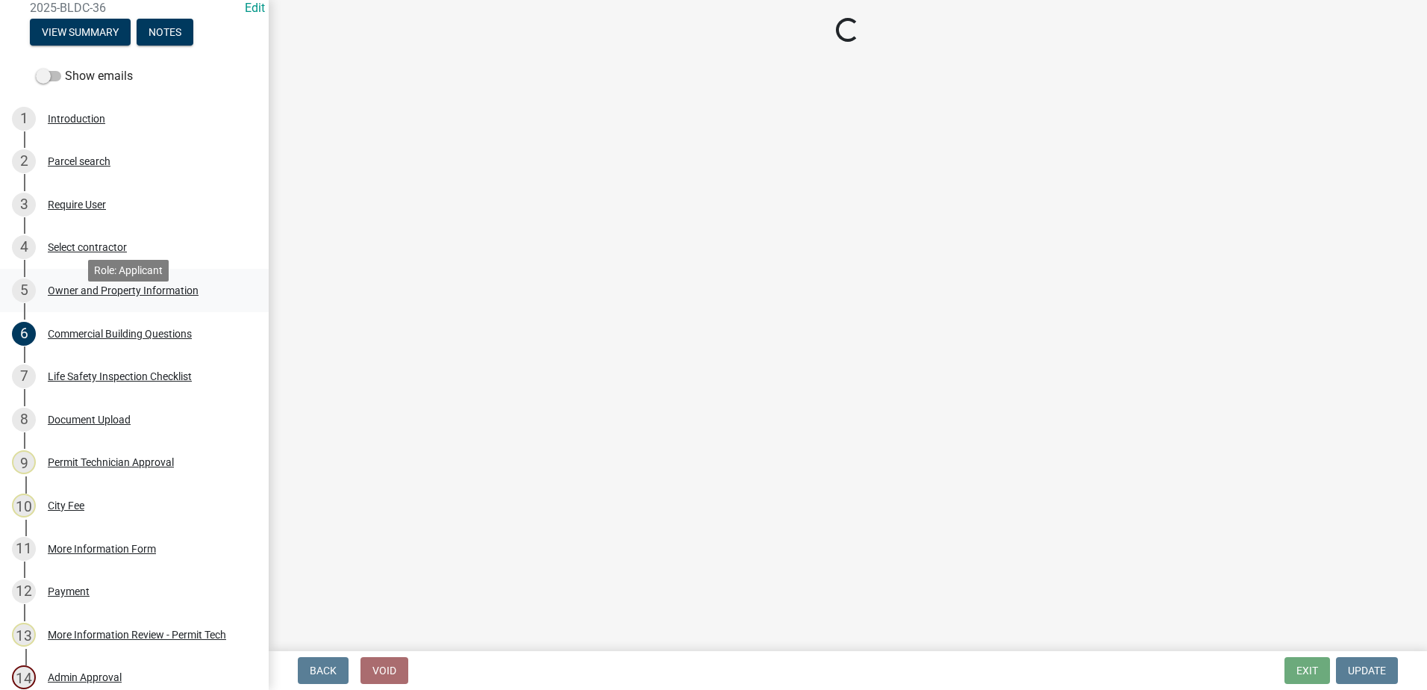
scroll to position [0, 0]
select select "ef7a1fc2-7a7a-426d-b1f0-c9b9b6ca7ff4"
select select "86c3b228-66d8-4d07-87d9-4f297e0b4bbe"
select select "ece5c1a9-df30-4702-9587-5deee23533b7"
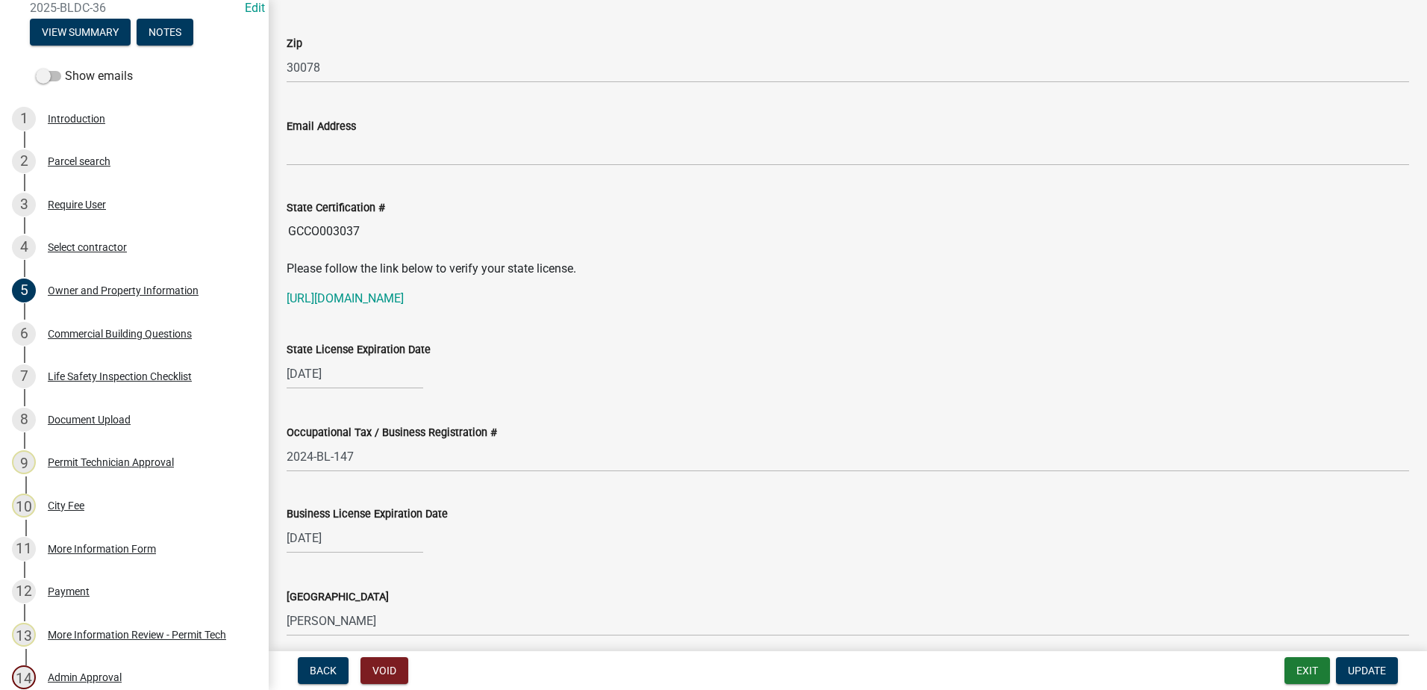
scroll to position [1866, 0]
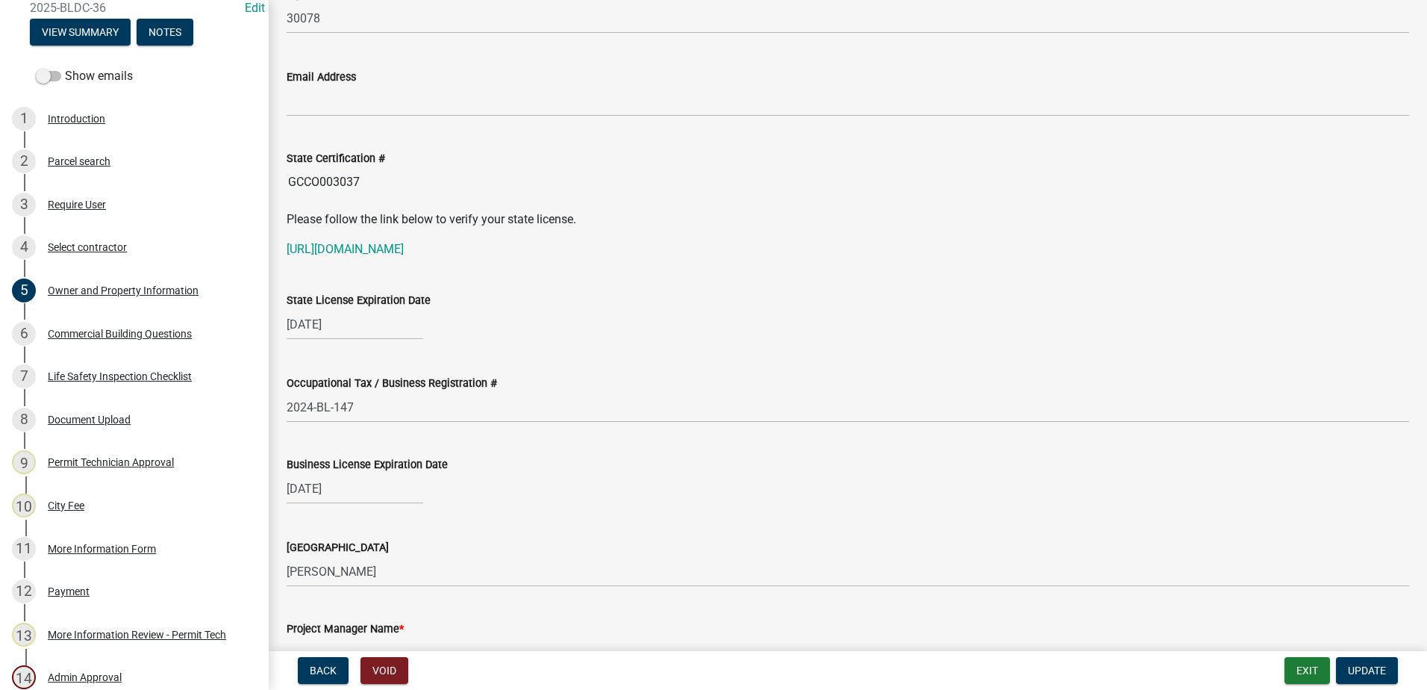
drag, startPoint x: 361, startPoint y: 178, endPoint x: 284, endPoint y: 178, distance: 77.6
click at [284, 178] on div "State Certification # GCCO003037" at bounding box center [847, 162] width 1145 height 69
drag, startPoint x: 284, startPoint y: 178, endPoint x: 319, endPoint y: 179, distance: 35.9
click at [375, 246] on link "[URL][DOMAIN_NAME]" at bounding box center [345, 249] width 117 height 14
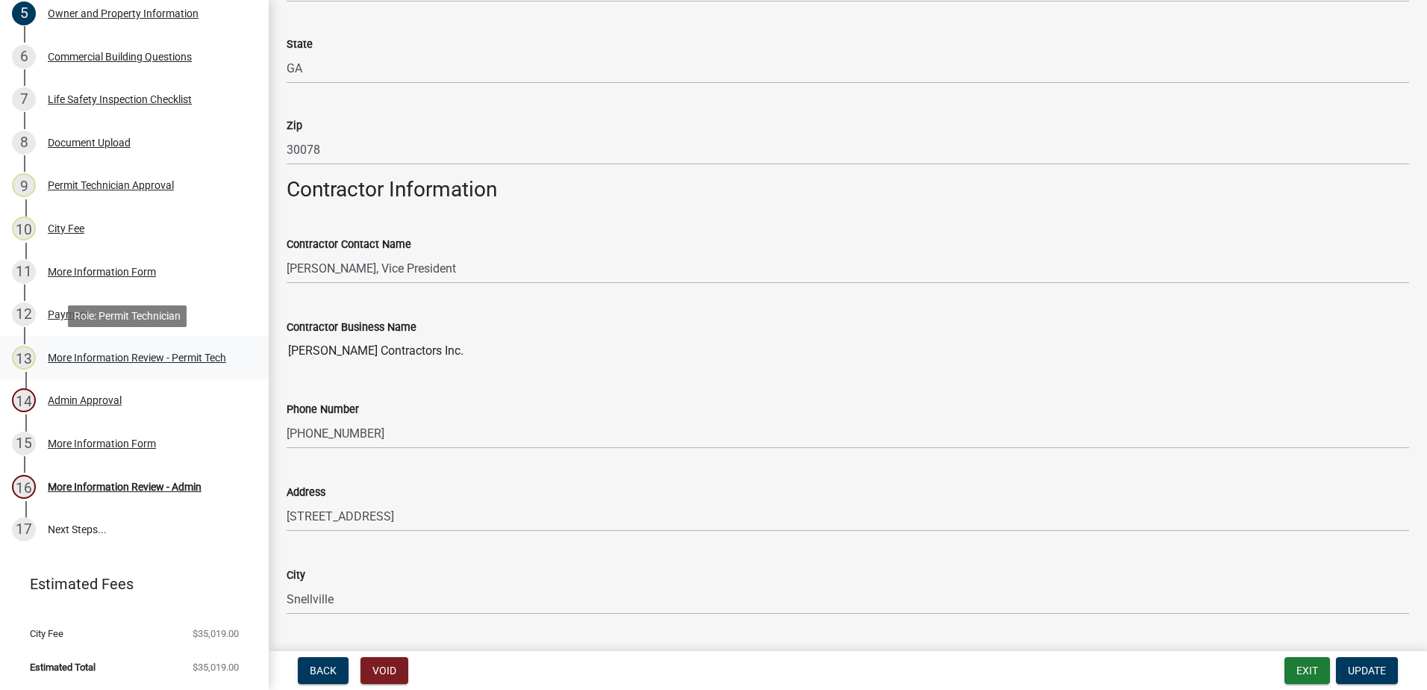
scroll to position [454, 0]
click at [130, 349] on div "13 More Information Review - Permit Tech" at bounding box center [128, 358] width 233 height 24
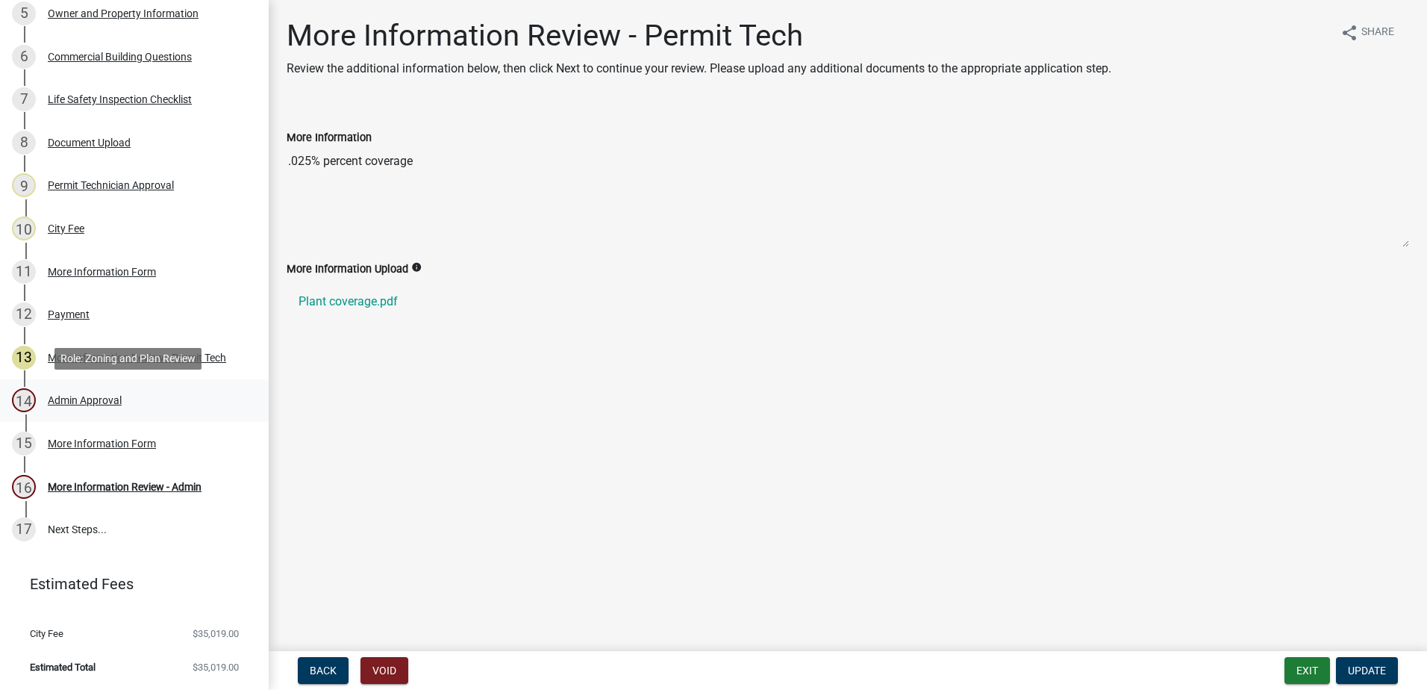
click at [98, 396] on div "Admin Approval" at bounding box center [85, 400] width 74 height 10
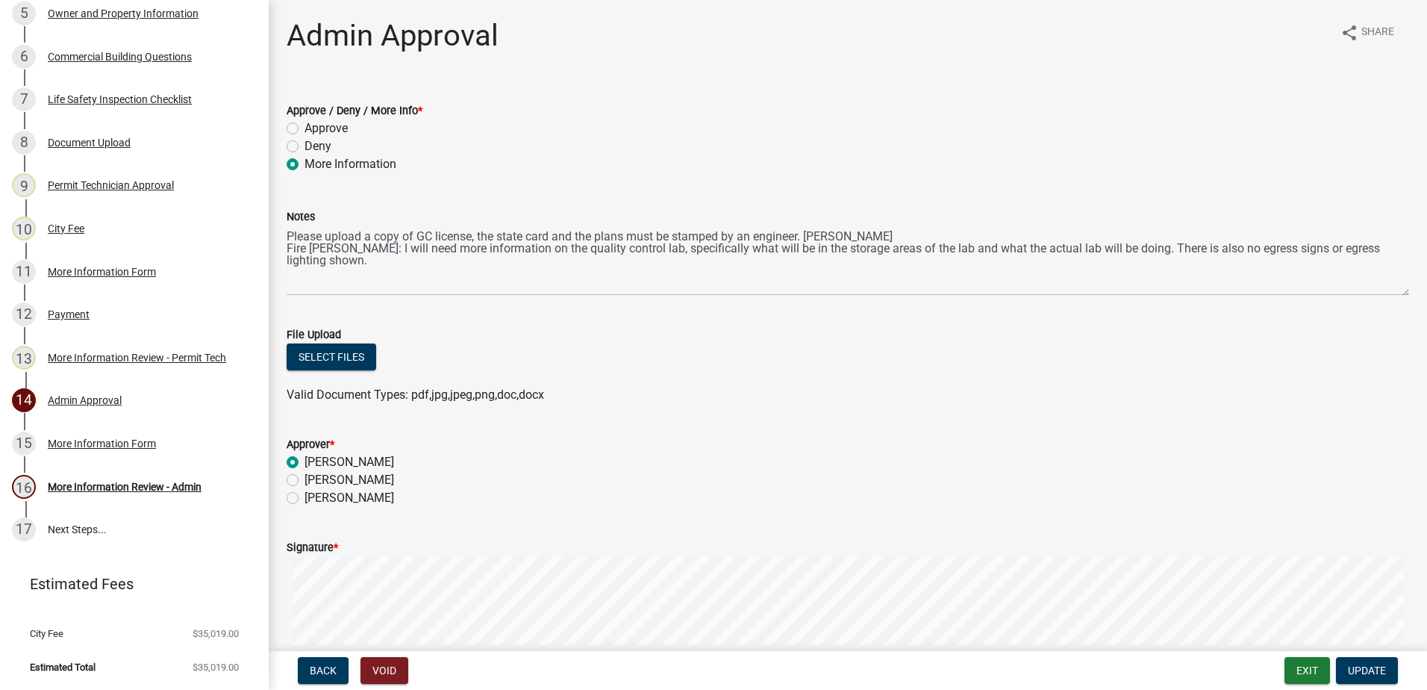
scroll to position [125, 0]
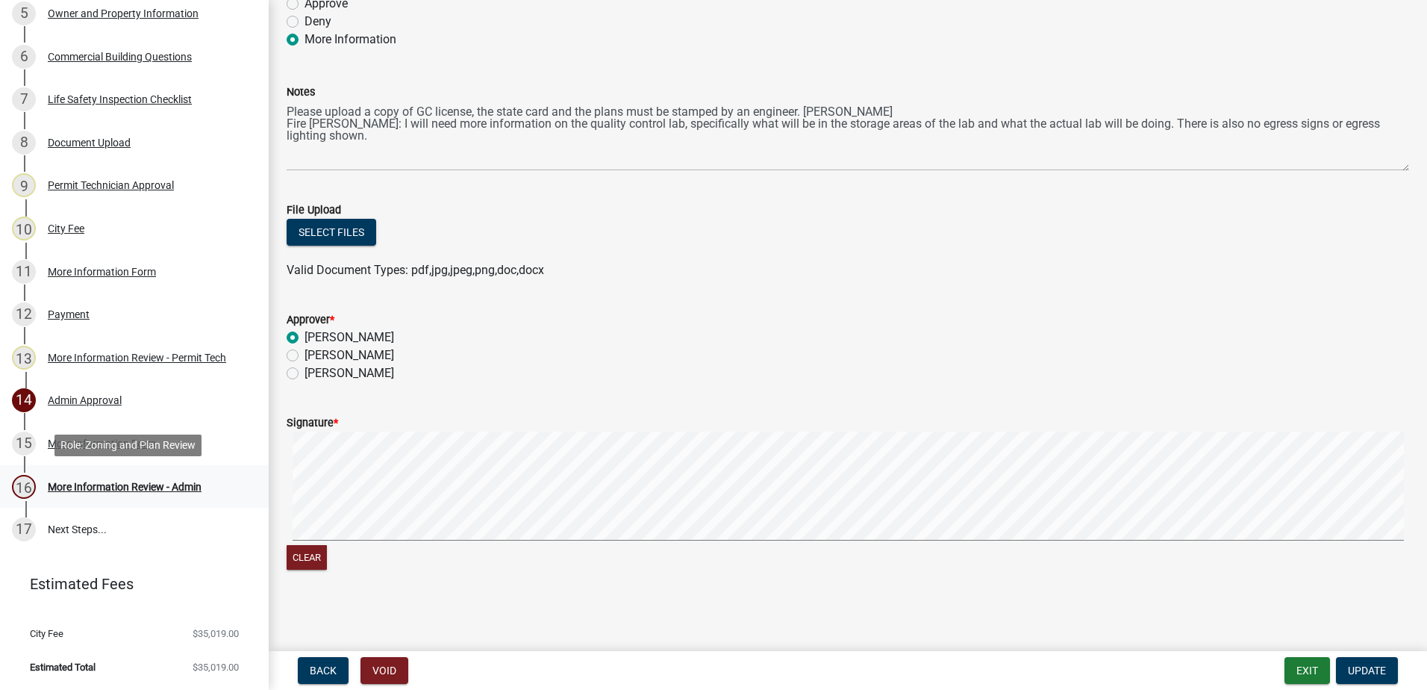
click at [102, 479] on div "16 More Information Review - Admin" at bounding box center [128, 487] width 233 height 24
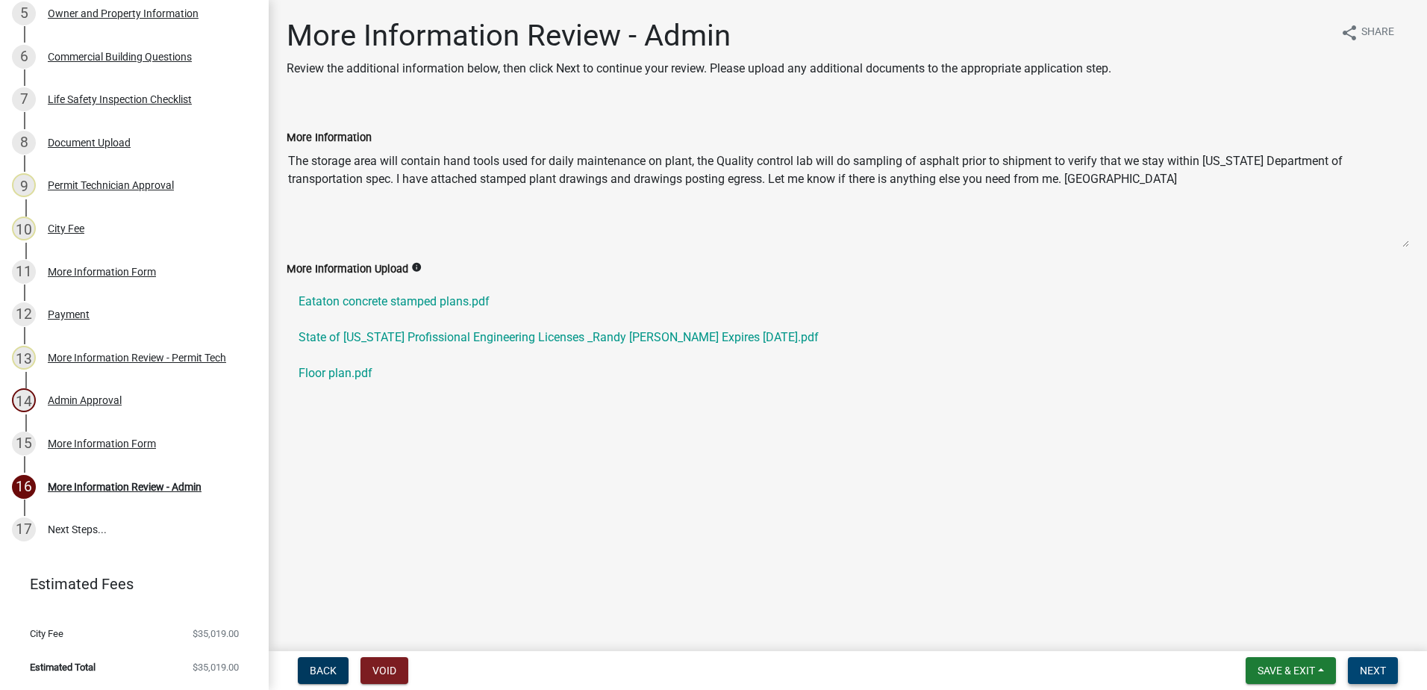
click at [1369, 671] on span "Next" at bounding box center [1373, 670] width 26 height 12
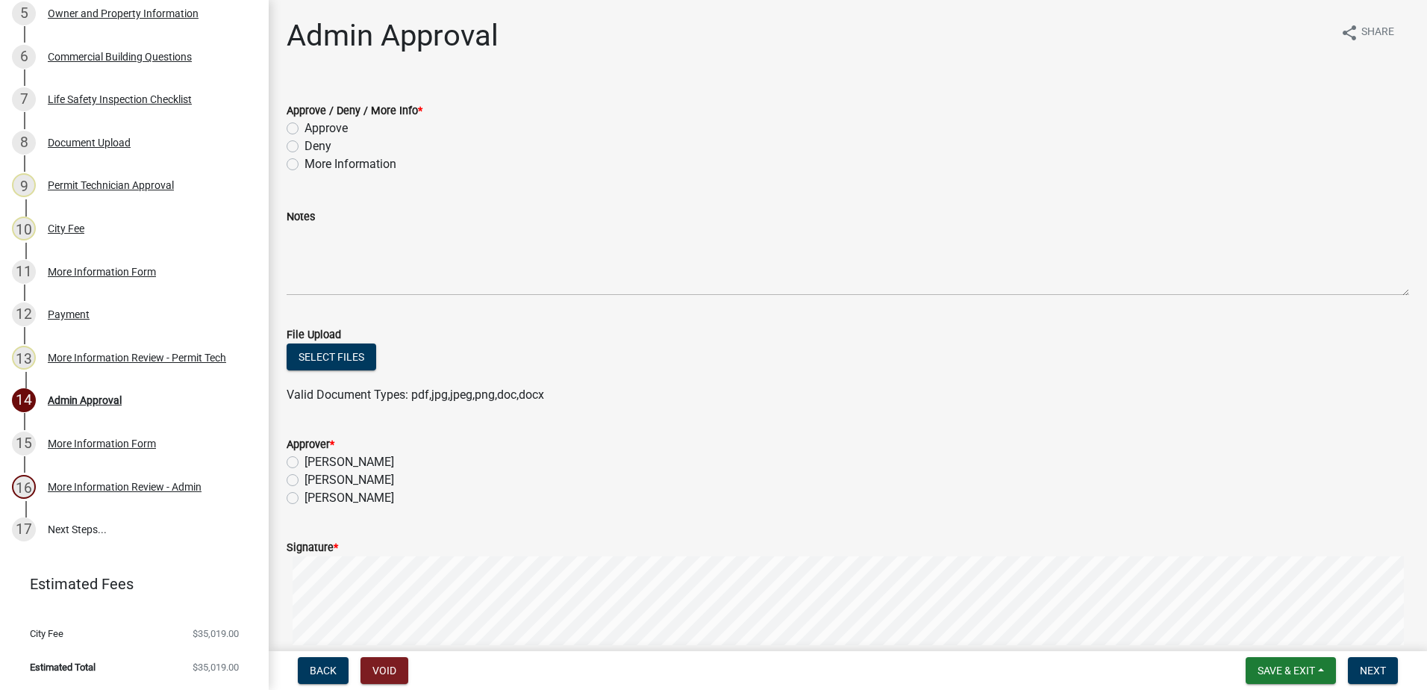
click at [304, 123] on label "Approve" at bounding box center [325, 128] width 43 height 18
click at [304, 123] on input "Approve" at bounding box center [309, 124] width 10 height 10
radio input "true"
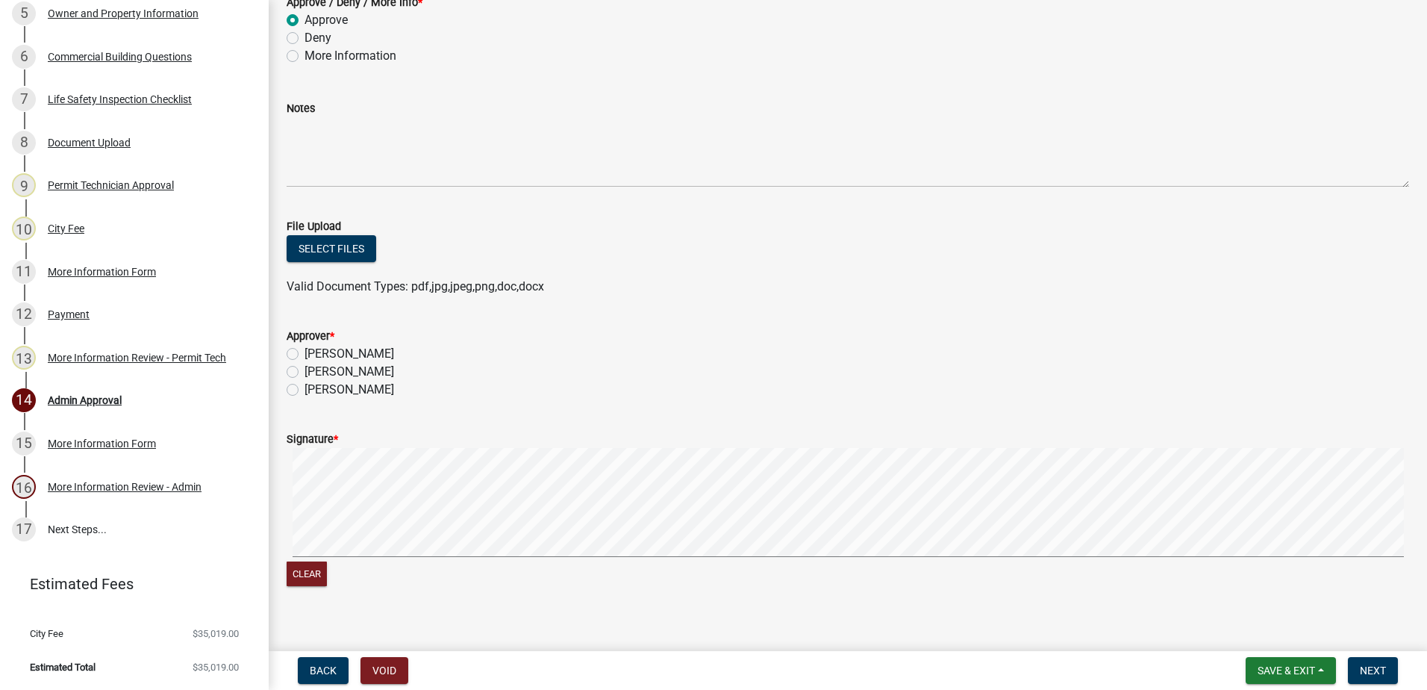
scroll to position [125, 0]
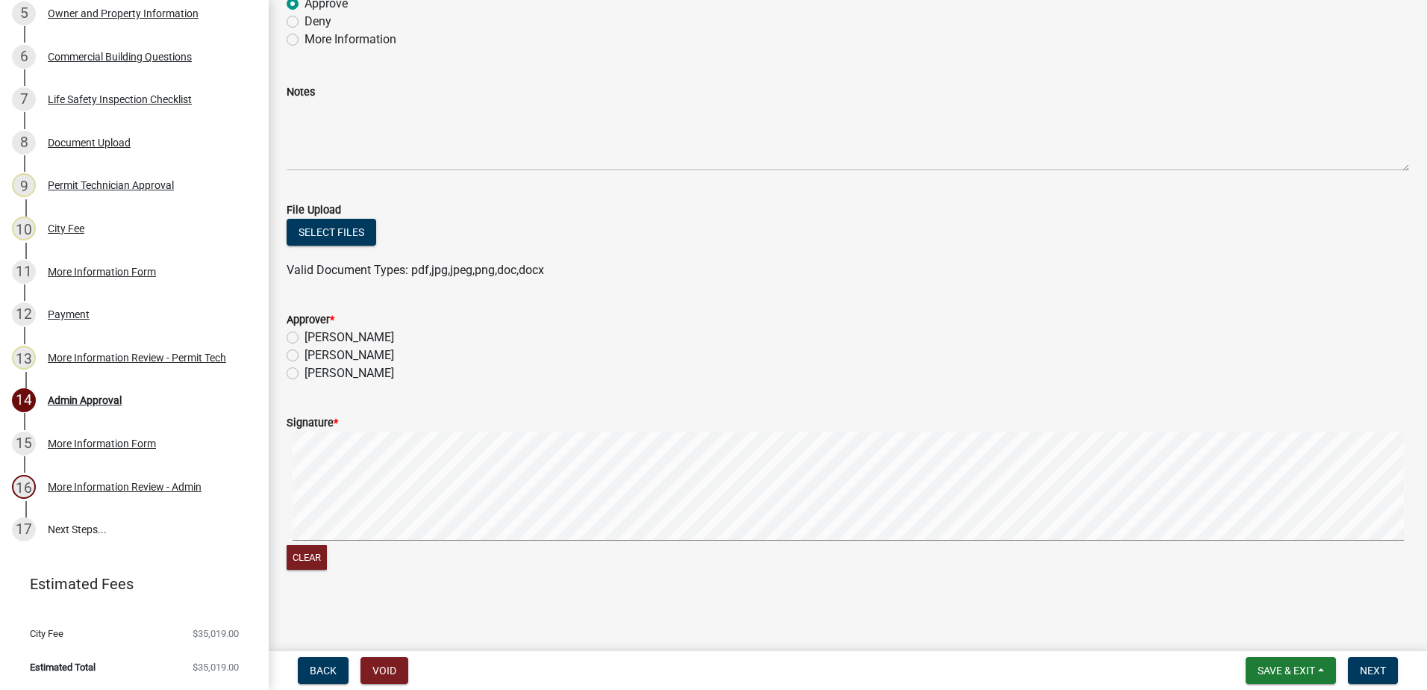
click at [304, 337] on label "[PERSON_NAME]" at bounding box center [349, 337] width 90 height 18
click at [304, 337] on input "[PERSON_NAME]" at bounding box center [309, 333] width 10 height 10
radio input "true"
click at [1378, 666] on span "Next" at bounding box center [1373, 670] width 26 height 12
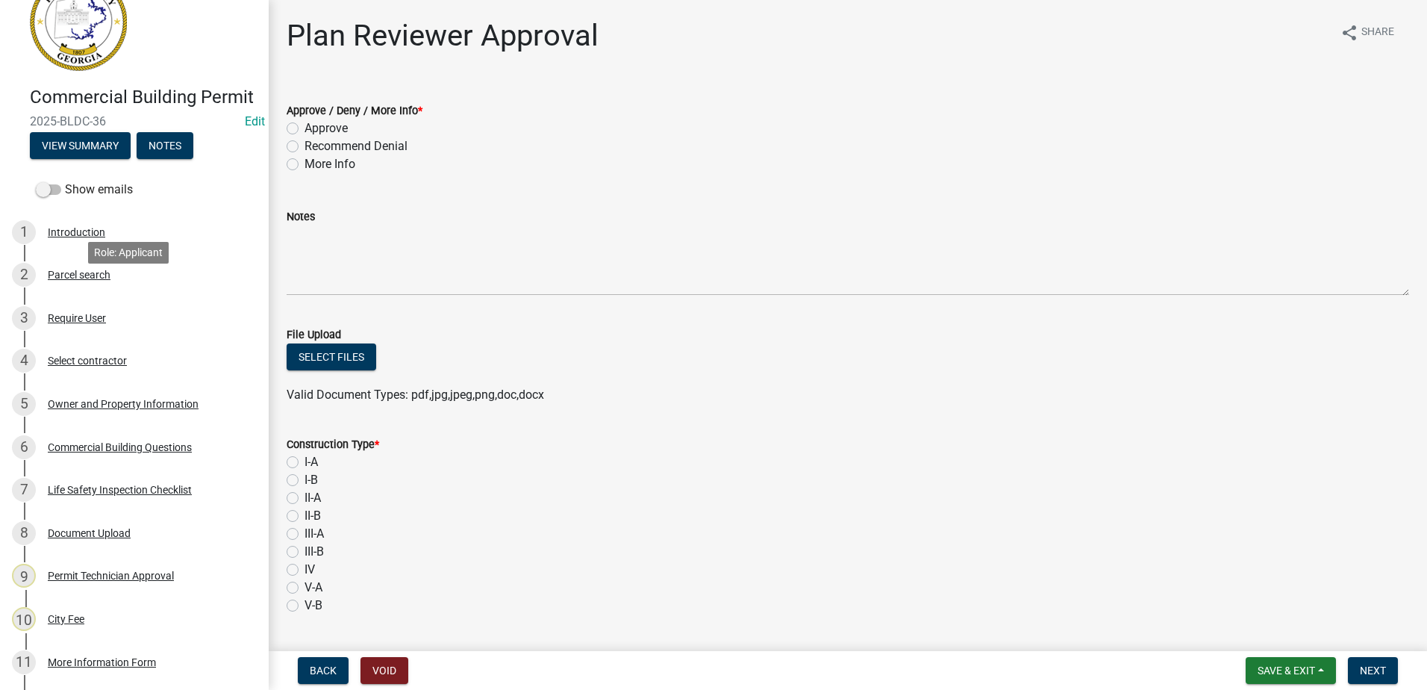
scroll to position [0, 0]
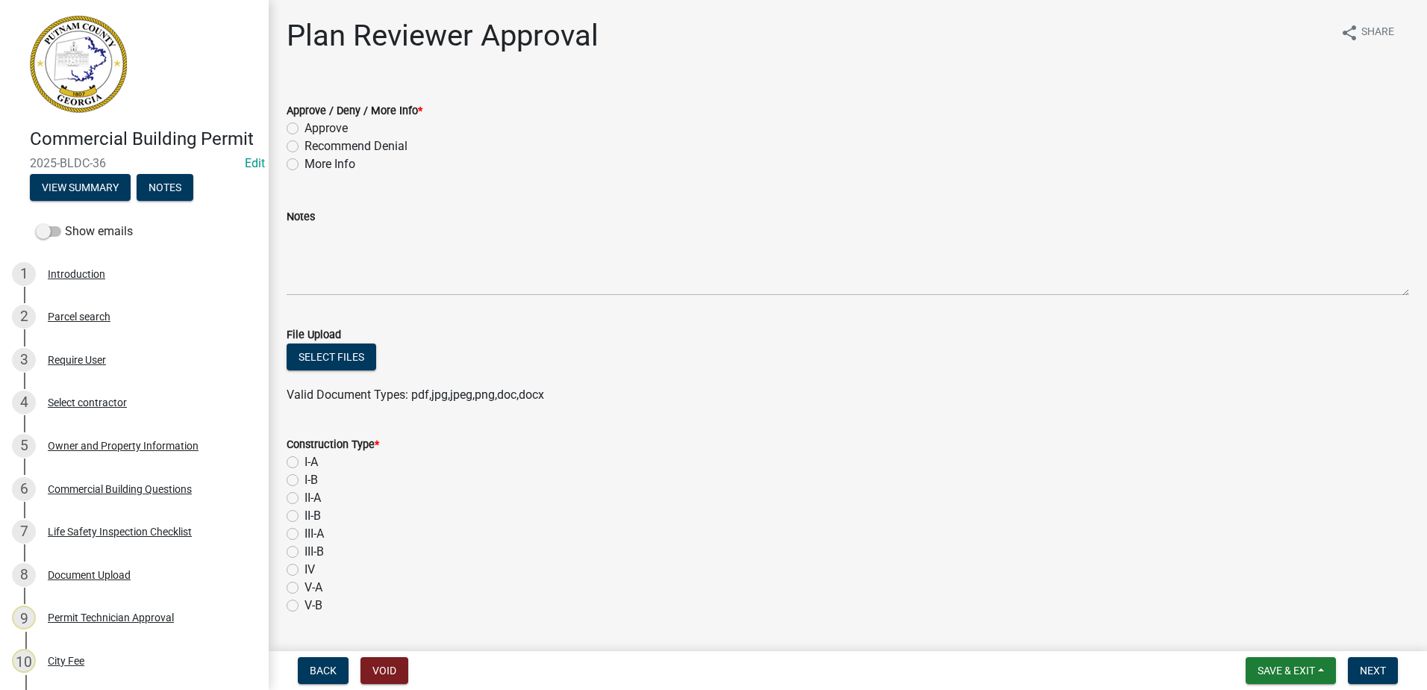
drag, startPoint x: 104, startPoint y: 186, endPoint x: 20, endPoint y: 179, distance: 83.9
click at [20, 179] on div "Commercial Building Permit 2025-BLDC-36 Edit View Summary Notes" at bounding box center [134, 160] width 245 height 88
drag, startPoint x: 20, startPoint y: 179, endPoint x: 66, endPoint y: 187, distance: 46.1
copy span "2025-BLDC-36"
